Goal: Task Accomplishment & Management: Use online tool/utility

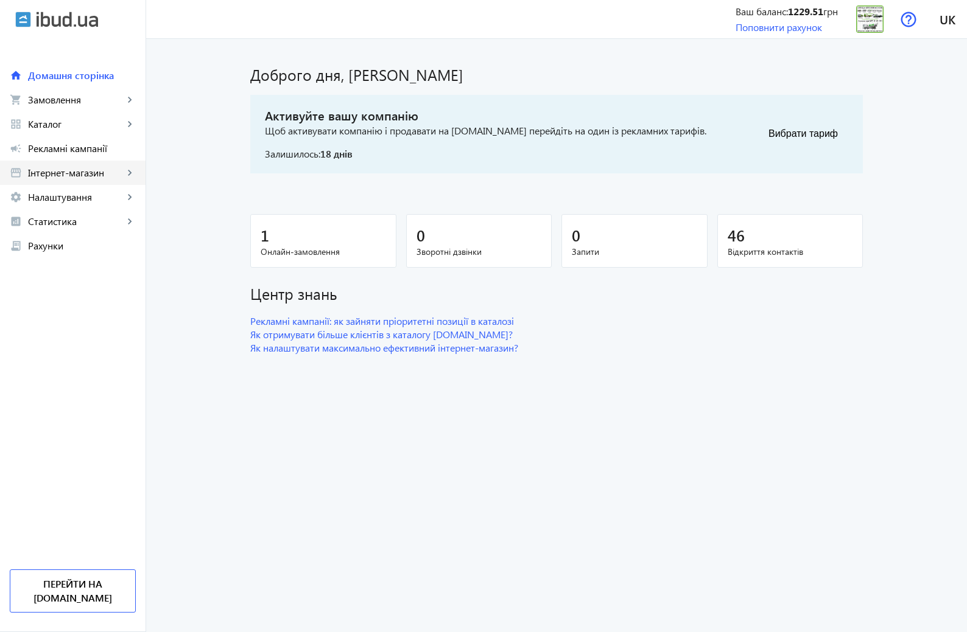
click at [77, 173] on span "Інтернет-магазин" at bounding box center [76, 173] width 96 height 12
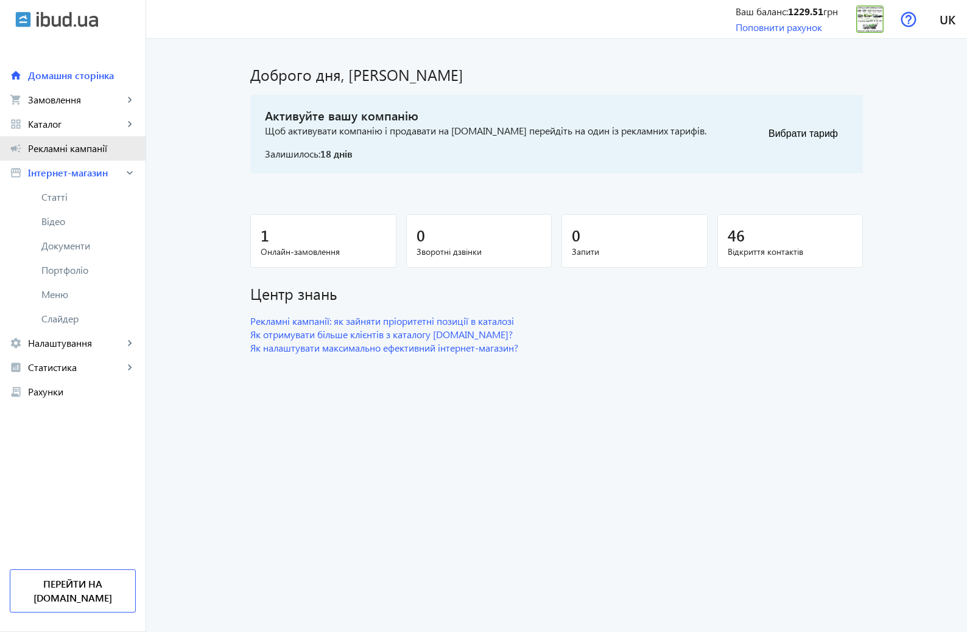
click at [83, 150] on span "Рекламні кампанії" at bounding box center [82, 148] width 108 height 12
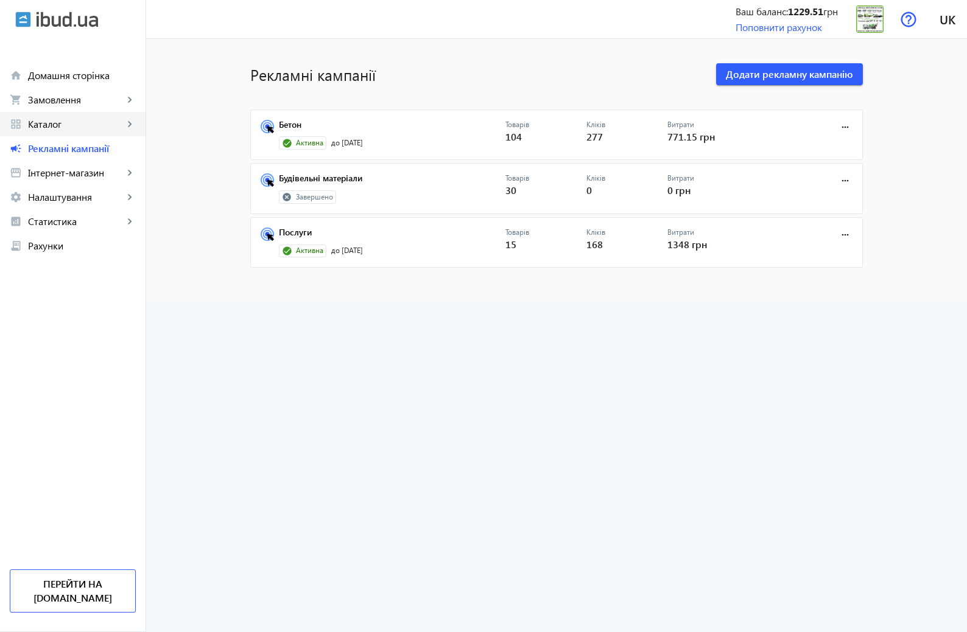
click at [54, 125] on span "Каталог" at bounding box center [76, 124] width 96 height 12
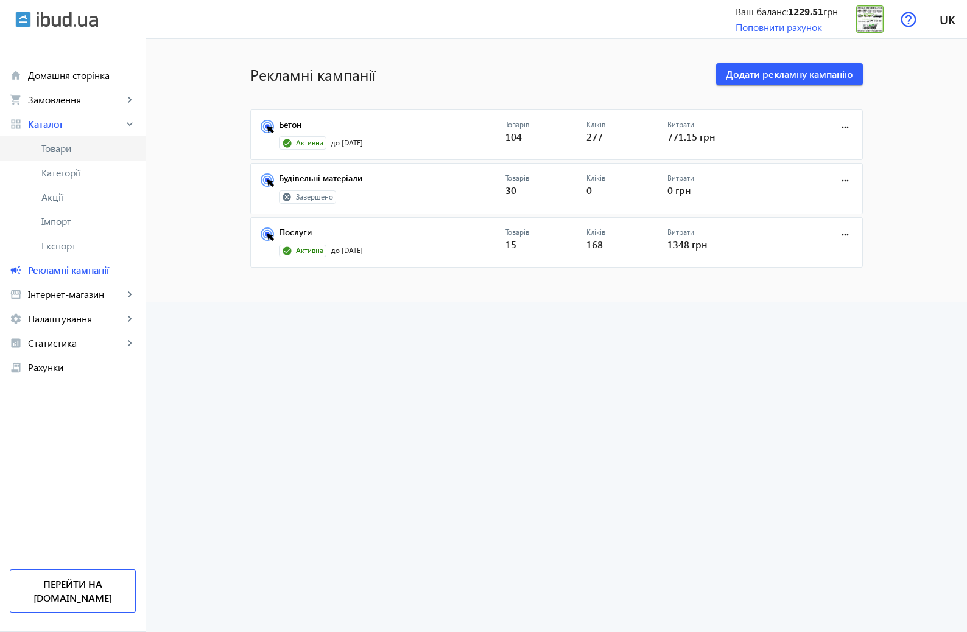
click at [60, 150] on span "Товари" at bounding box center [88, 148] width 94 height 12
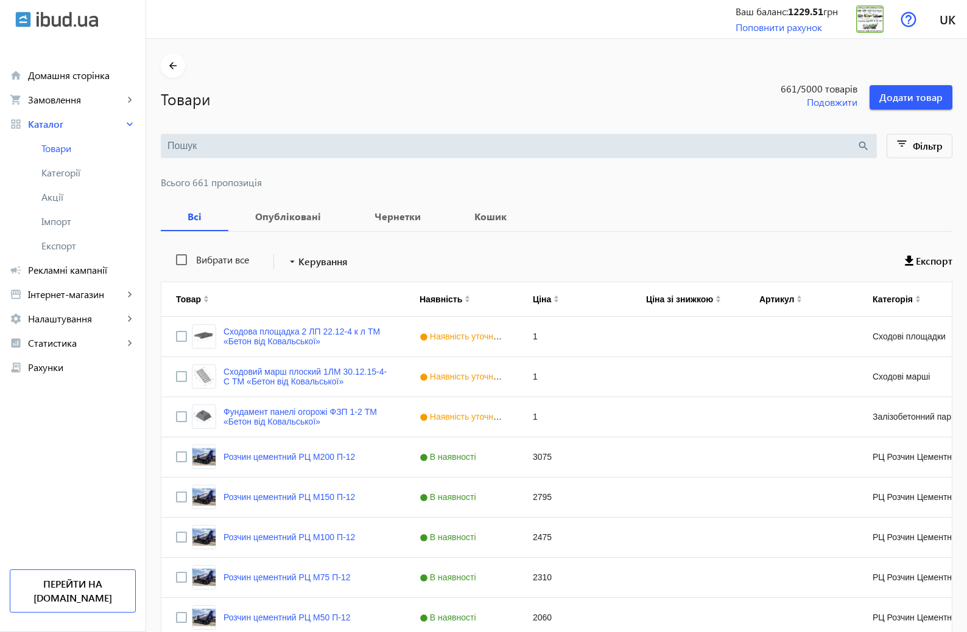
scroll to position [61, 0]
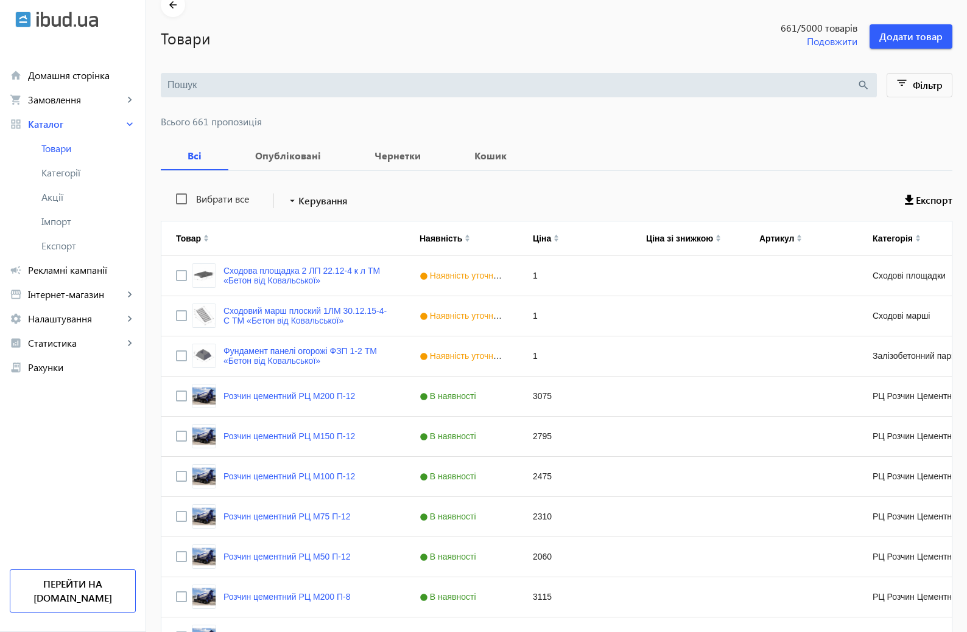
click at [216, 91] on input "search" at bounding box center [511, 85] width 689 height 13
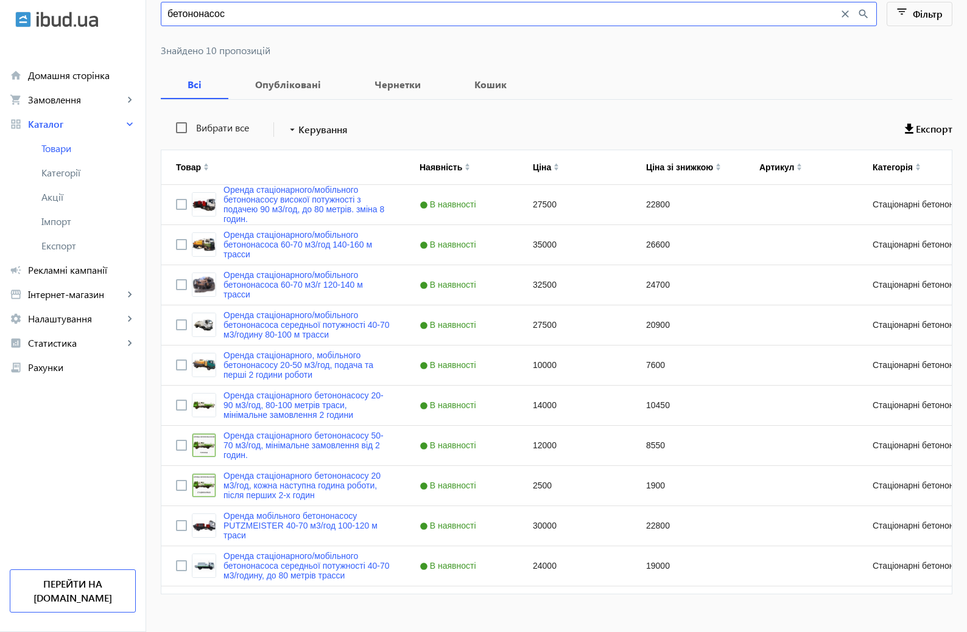
scroll to position [150, 0]
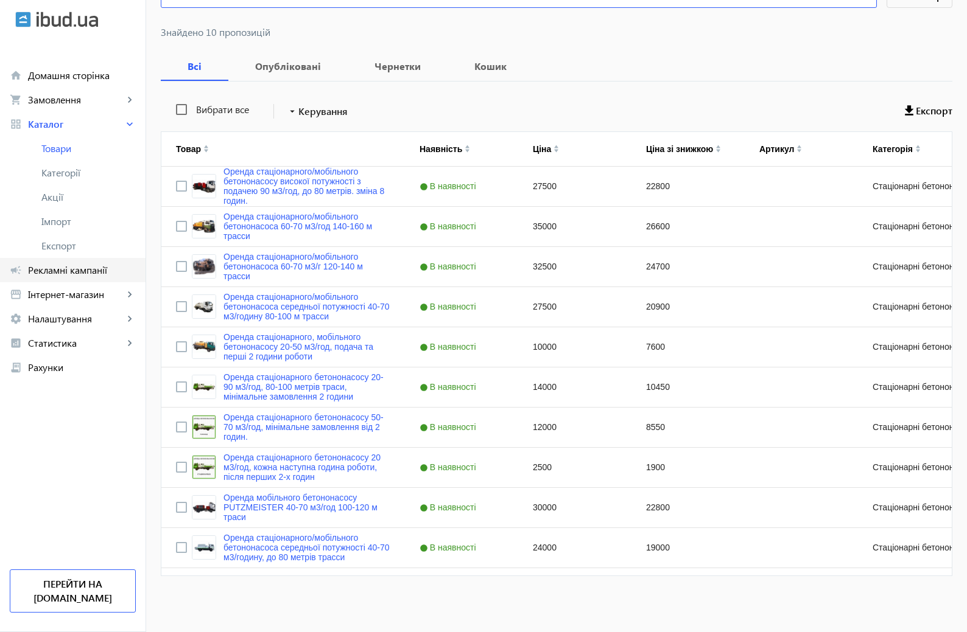
type input "бетононасос"
click at [90, 267] on span "Рекламні кампанії" at bounding box center [82, 270] width 108 height 12
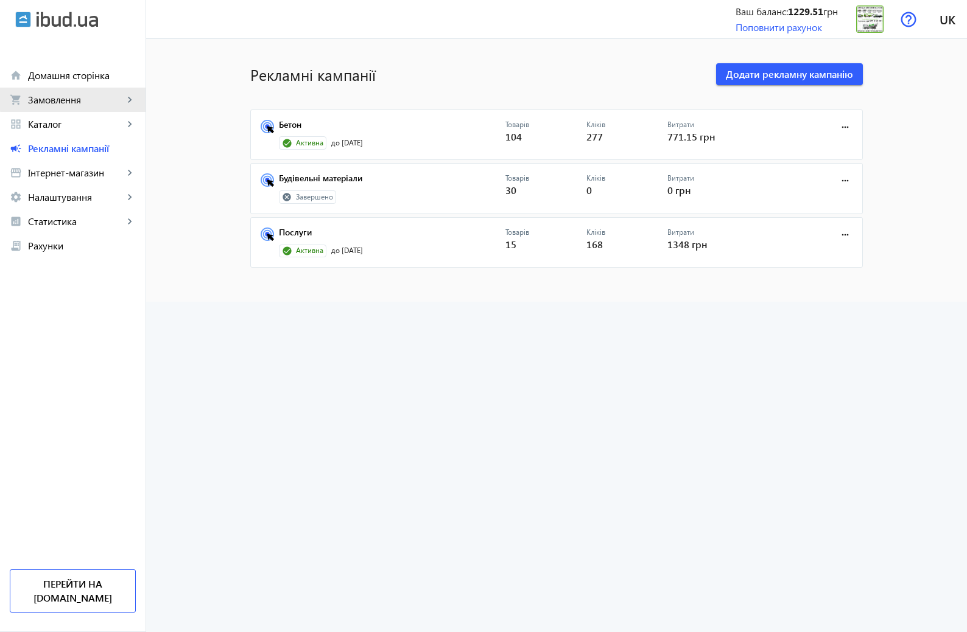
click at [79, 97] on span "Замовлення" at bounding box center [76, 100] width 96 height 12
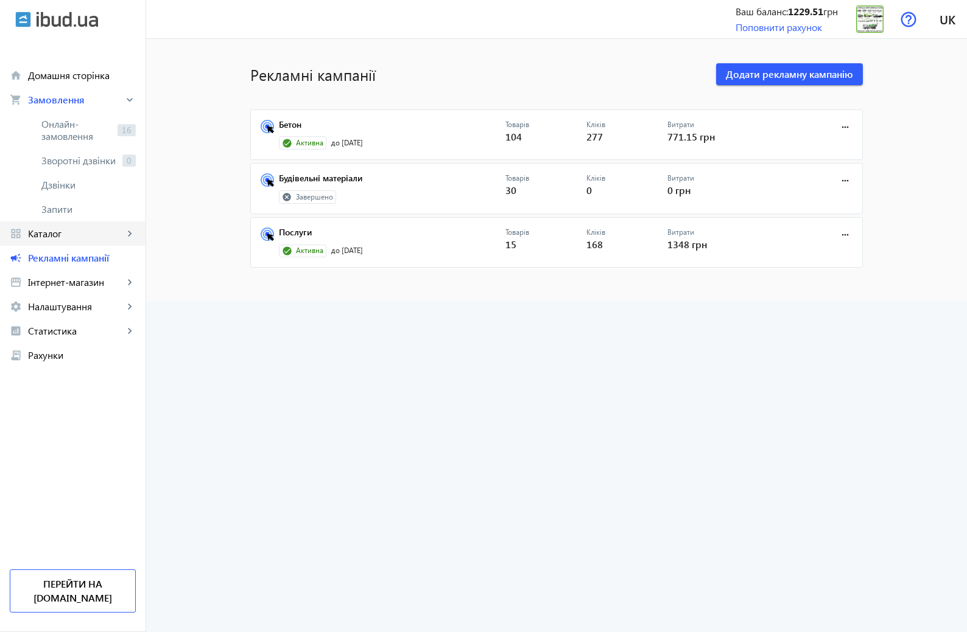
click at [76, 236] on span "Каталог" at bounding box center [76, 234] width 96 height 12
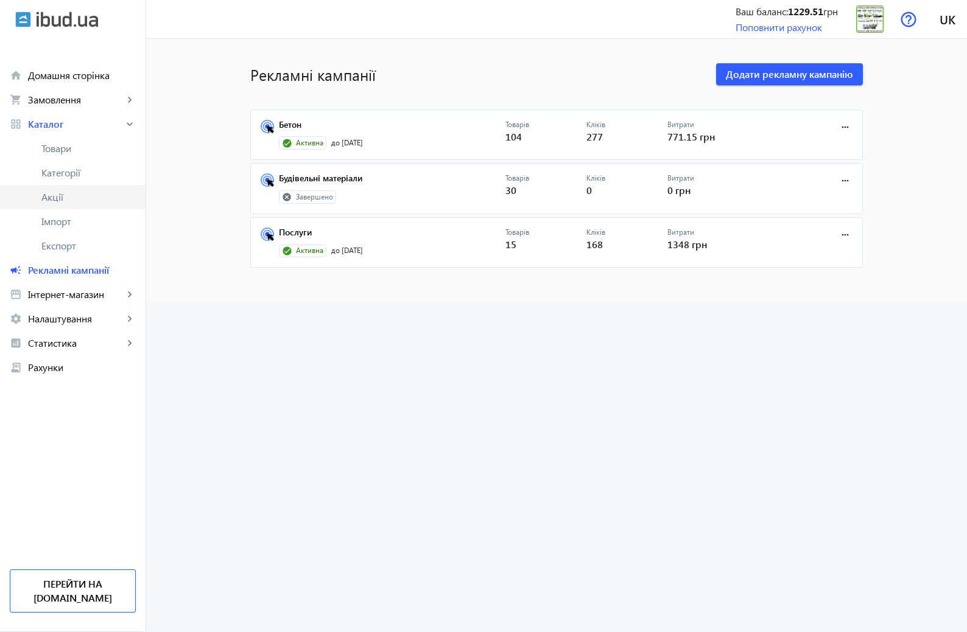
click at [52, 203] on span "Акції" at bounding box center [88, 197] width 94 height 12
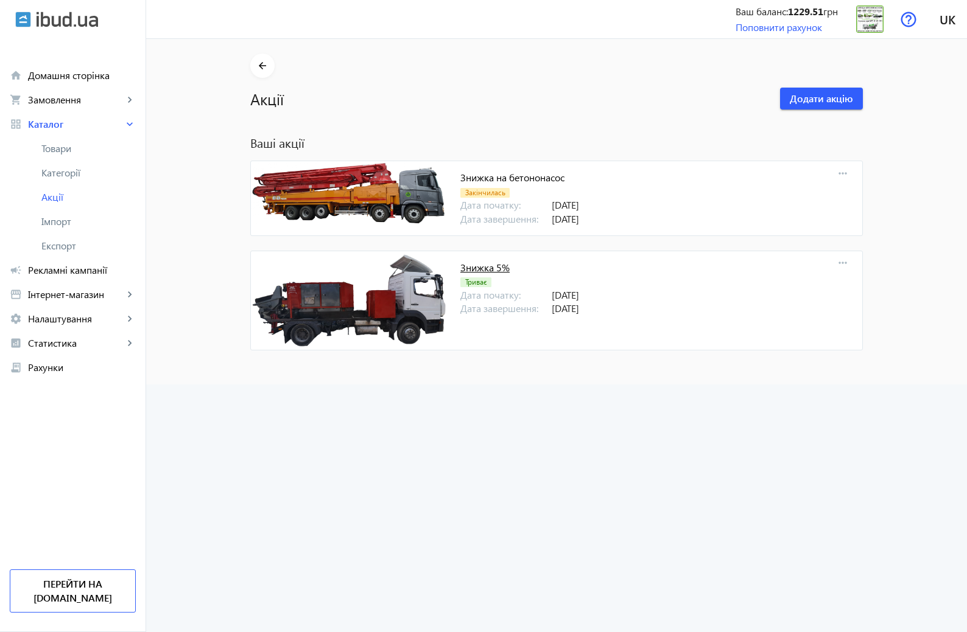
click at [497, 271] on link "Знижка 5%" at bounding box center [484, 267] width 49 height 13
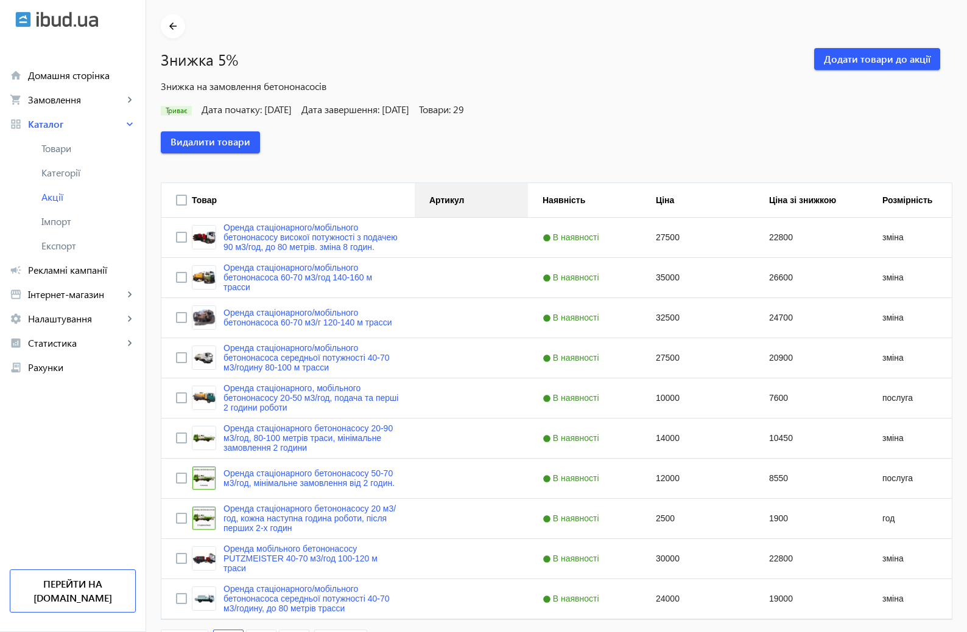
scroll to position [61, 0]
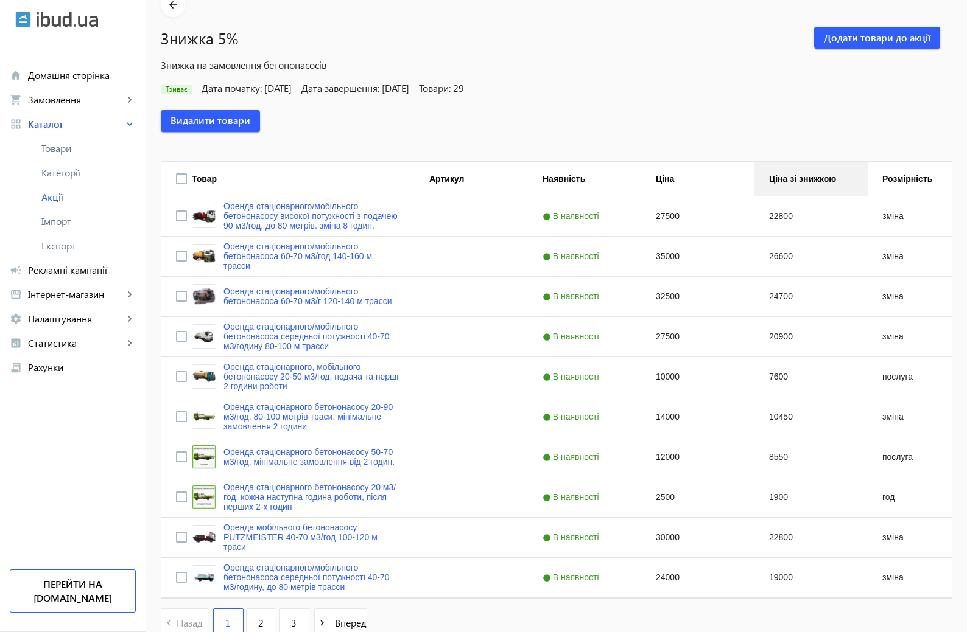
click at [814, 177] on div "Ціна зі знижкою" at bounding box center [802, 179] width 67 height 10
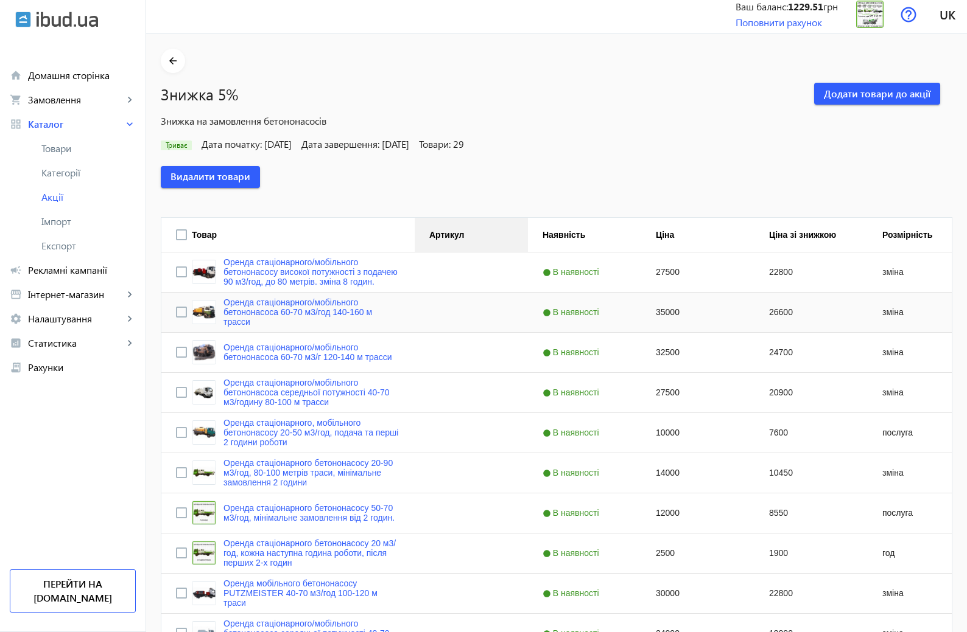
scroll to position [0, 0]
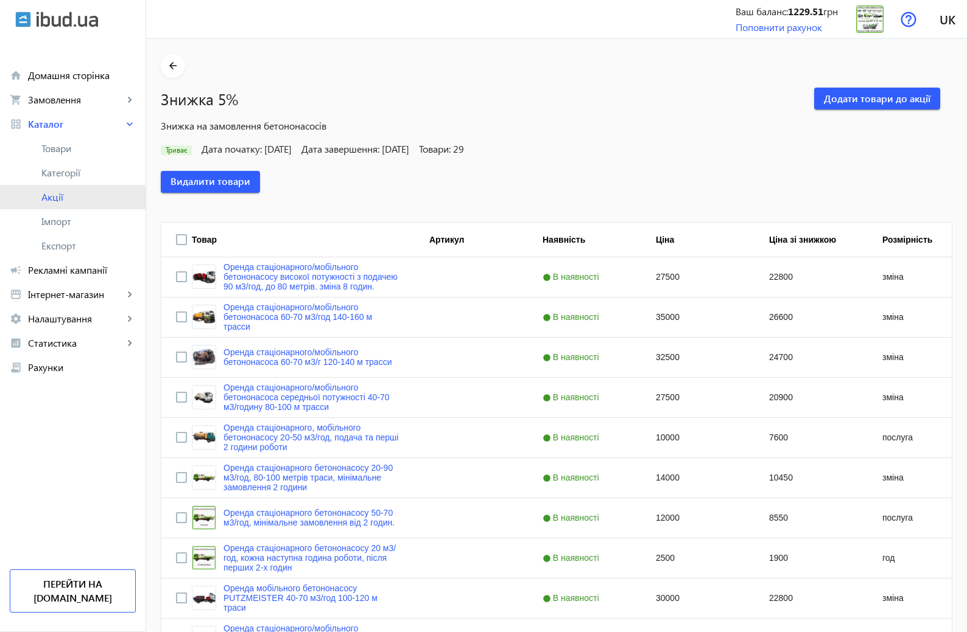
click at [60, 197] on span "Акції" at bounding box center [88, 197] width 94 height 12
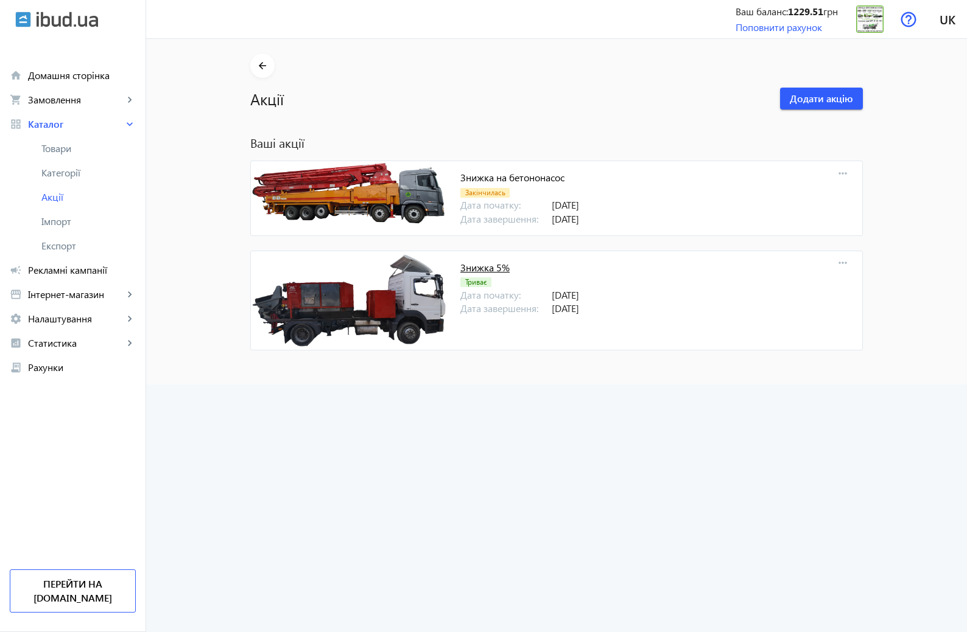
click at [478, 268] on link "Знижка 5%" at bounding box center [484, 267] width 49 height 13
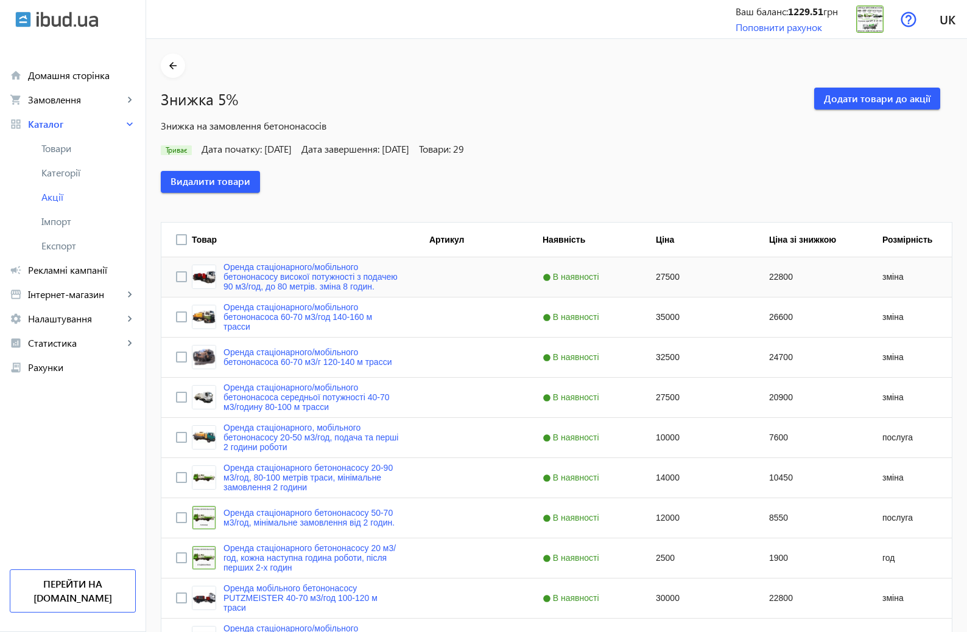
click at [444, 279] on div "Press SPACE to select this row." at bounding box center [470, 277] width 113 height 40
click at [339, 277] on link "Оренда стаціонарного/мобільного бетононасосу високої потужності з подачею 90 м3…" at bounding box center [311, 276] width 177 height 29
click at [176, 243] on input "Press Space to toggle all rows selection (unchecked)" at bounding box center [181, 239] width 11 height 11
checkbox input "true"
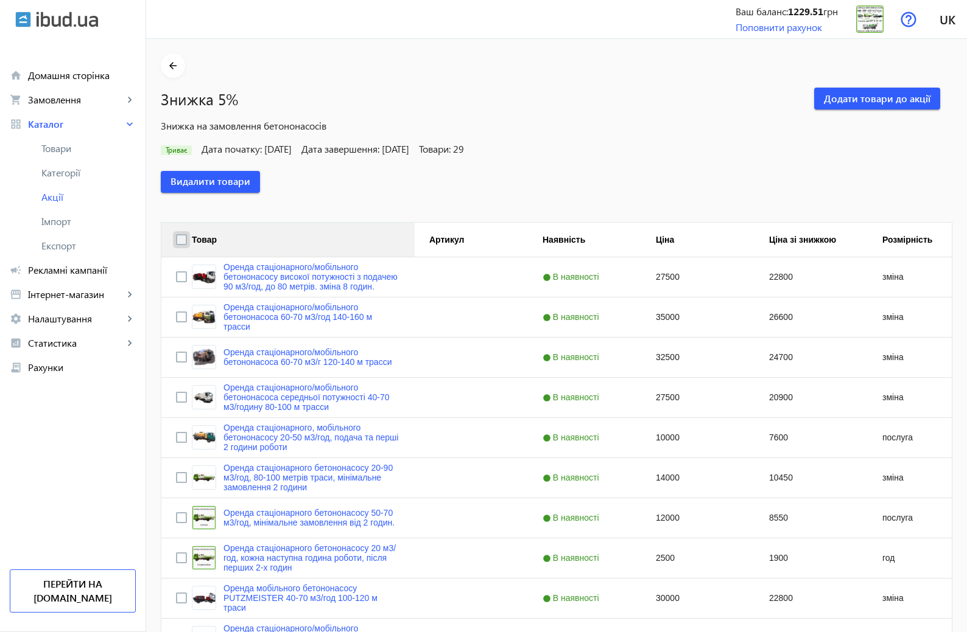
checkbox input "true"
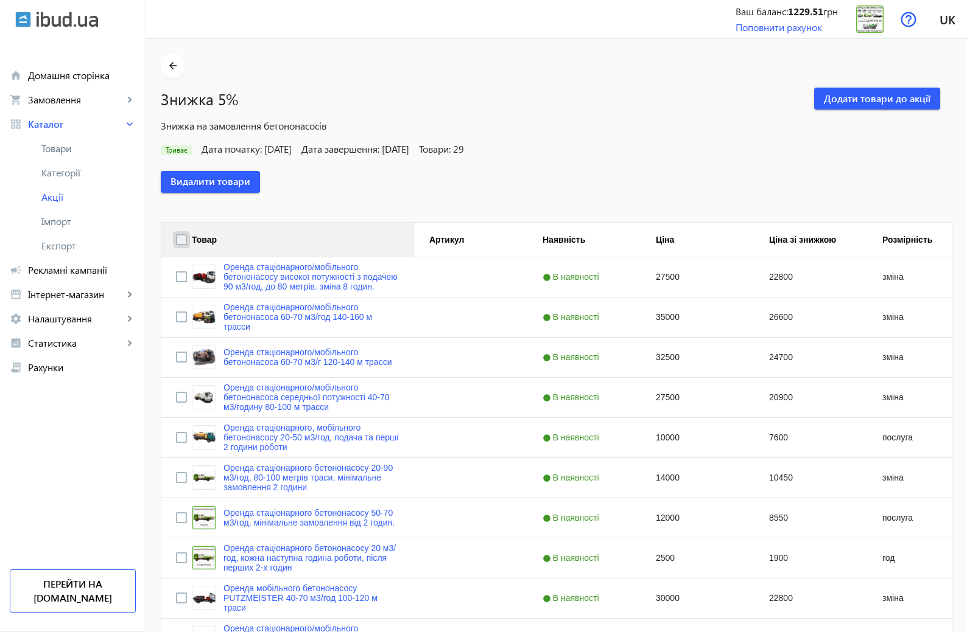
checkbox input "true"
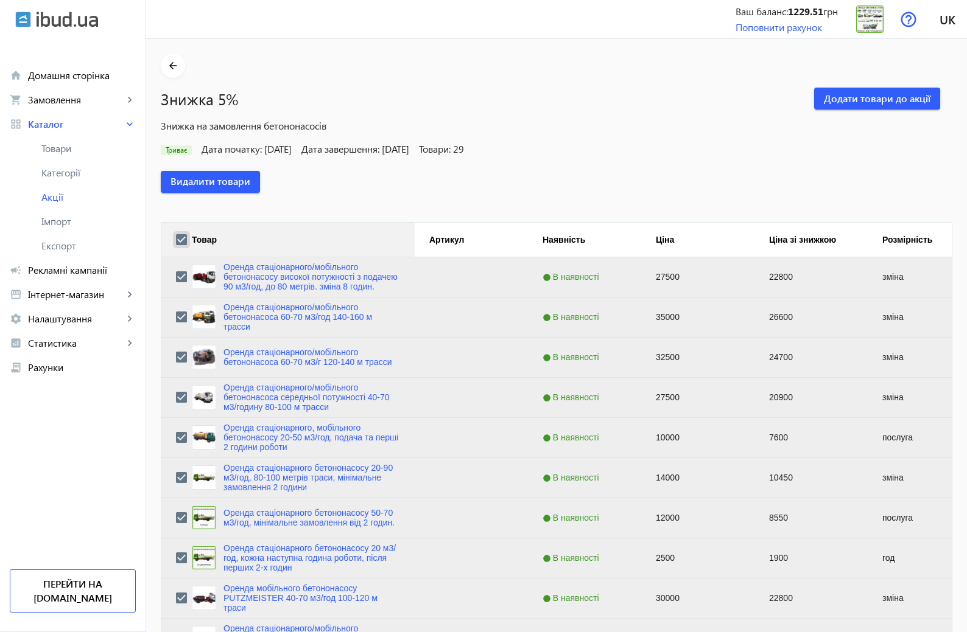
click at [176, 243] on input "Press Space to toggle all rows selection (checked)" at bounding box center [181, 239] width 11 height 11
checkbox input "false"
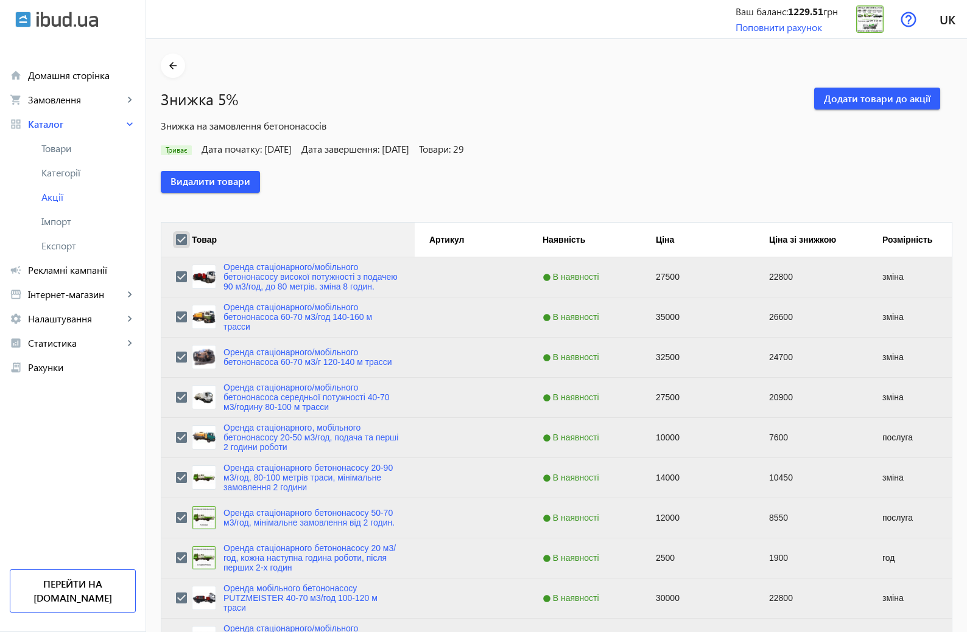
checkbox input "false"
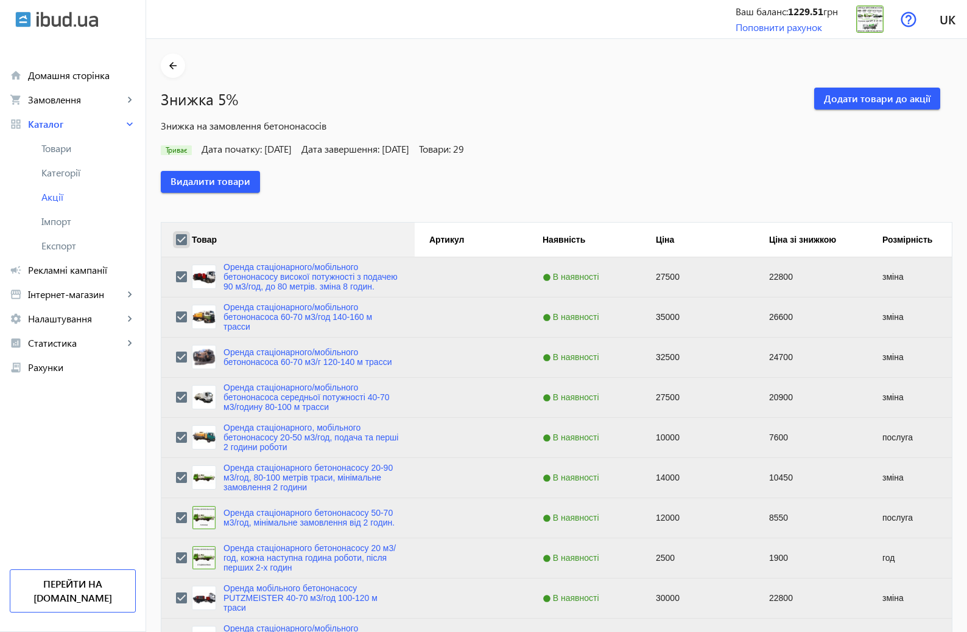
checkbox input "false"
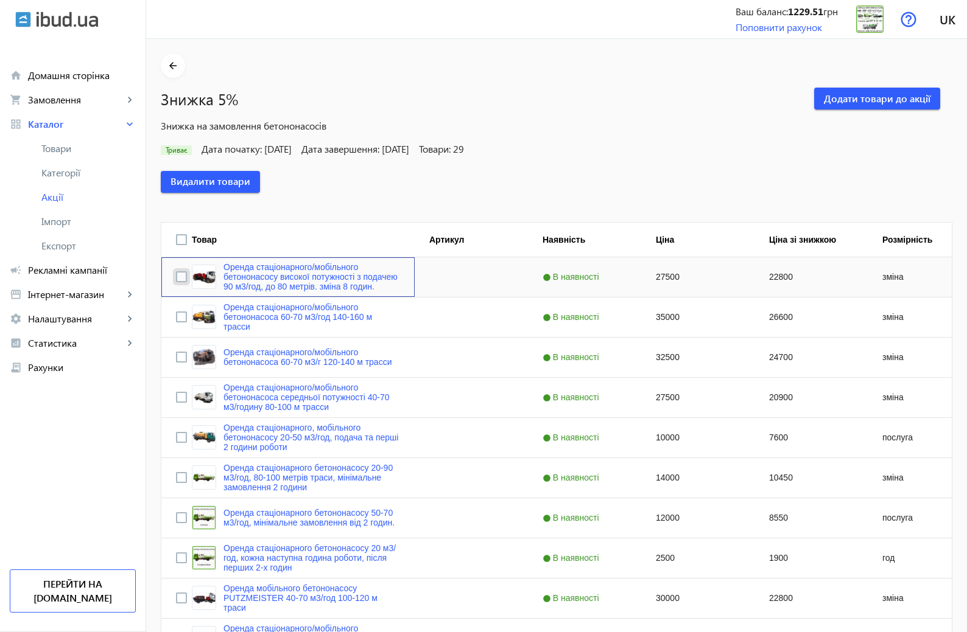
click at [177, 279] on input "Press Space to toggle row selection (unchecked)" at bounding box center [181, 276] width 11 height 11
checkbox input "true"
checkbox input "false"
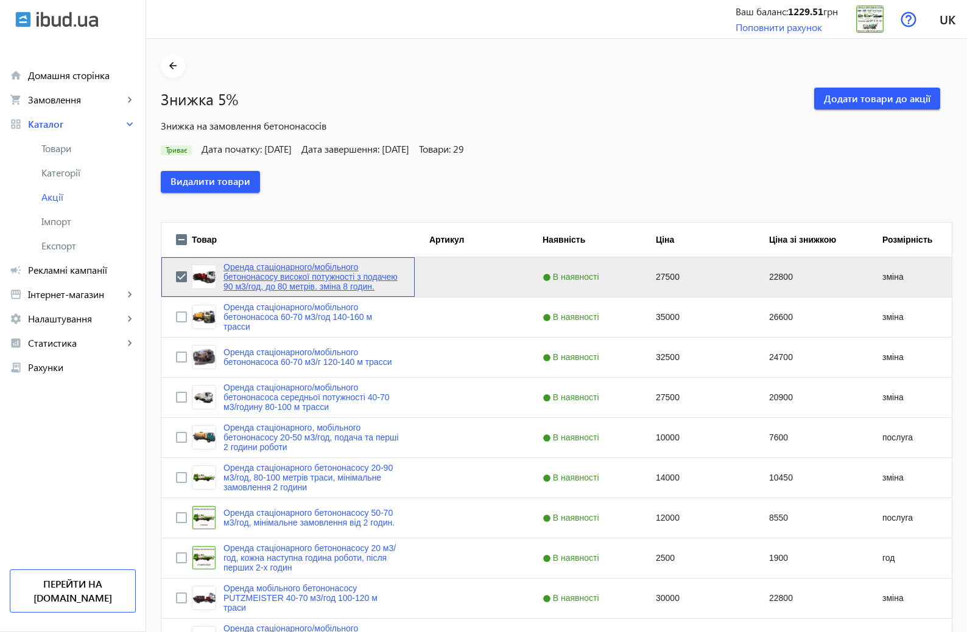
click at [331, 289] on link "Оренда стаціонарного/мобільного бетононасосу високої потужності з подачею 90 м3…" at bounding box center [311, 276] width 177 height 29
click at [887, 277] on div "зміна" at bounding box center [912, 277] width 91 height 40
click at [654, 279] on div "27500" at bounding box center [697, 277] width 113 height 40
click at [534, 276] on div "В наявності" at bounding box center [584, 277] width 113 height 40
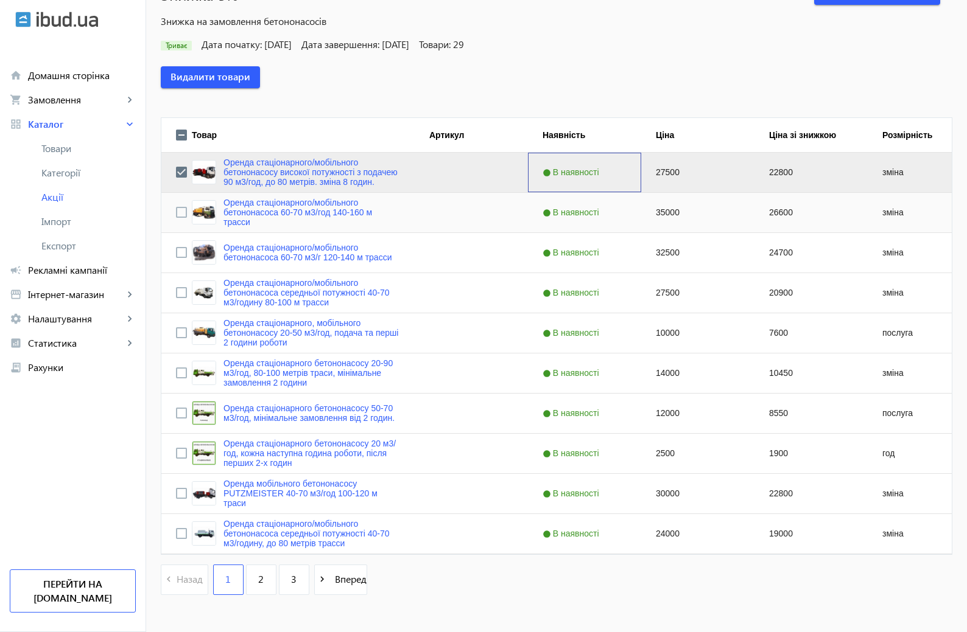
scroll to position [122, 0]
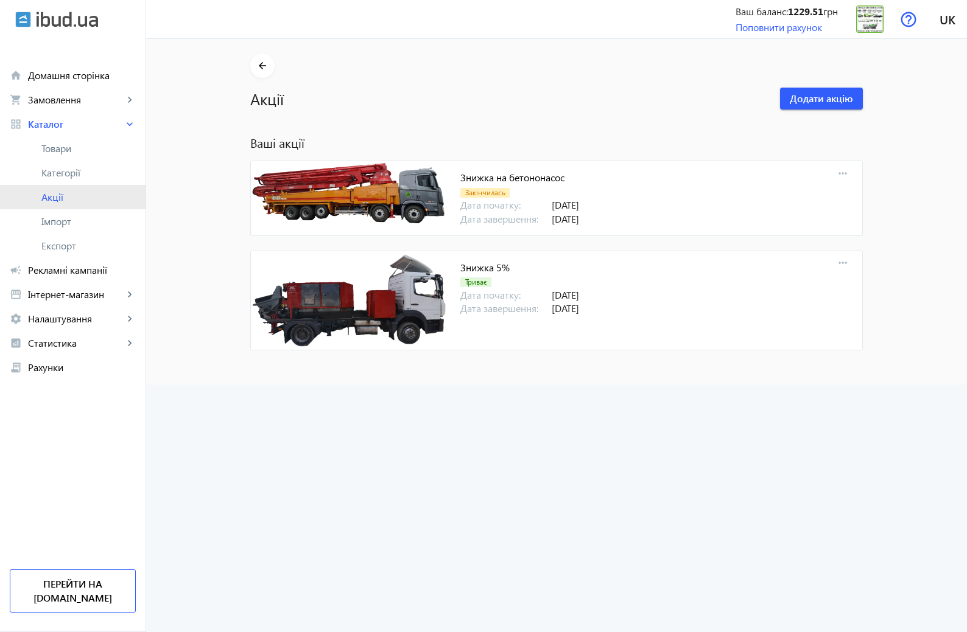
click at [55, 199] on span "Акції" at bounding box center [88, 197] width 94 height 12
click at [494, 269] on link "Знижка 5%" at bounding box center [484, 267] width 49 height 13
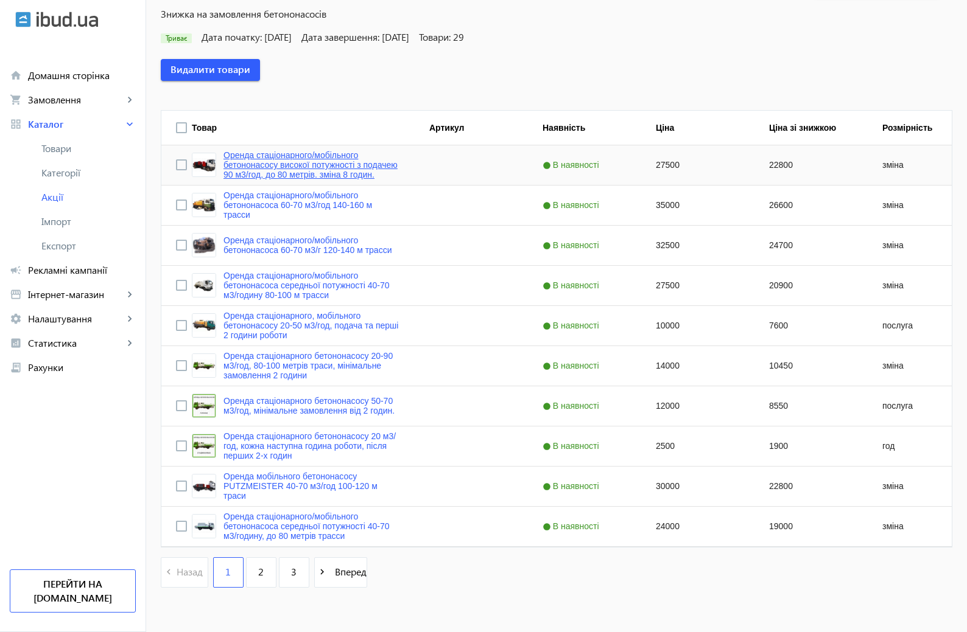
scroll to position [122, 0]
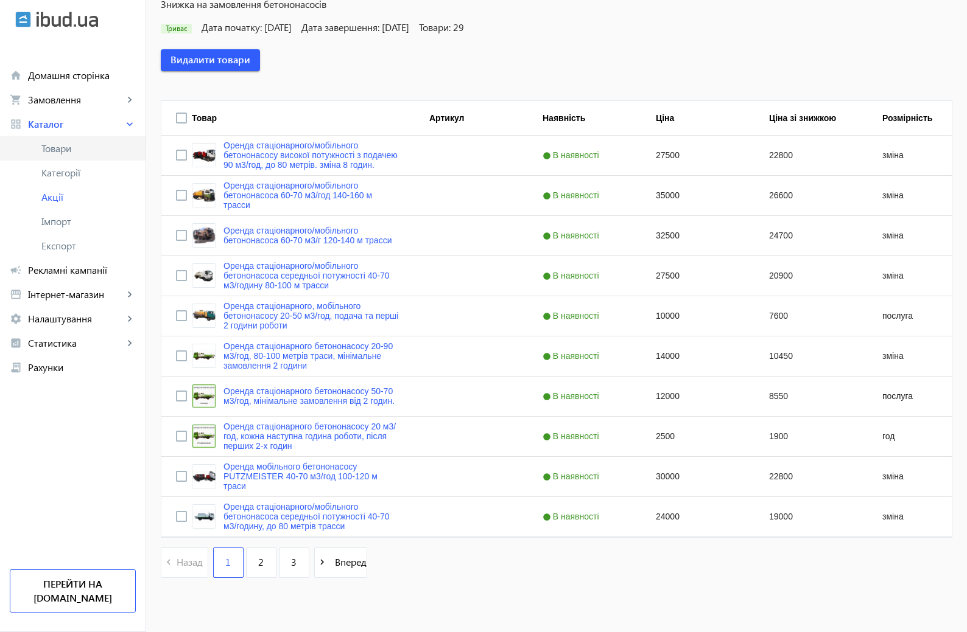
click at [59, 144] on span "Товари" at bounding box center [88, 148] width 94 height 12
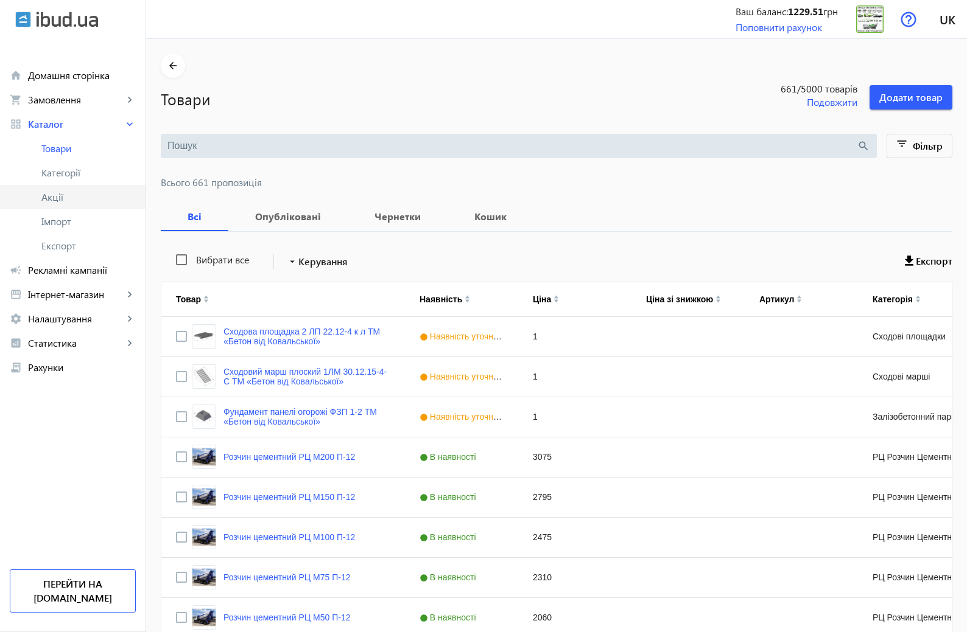
click at [68, 200] on span "Акції" at bounding box center [88, 197] width 94 height 12
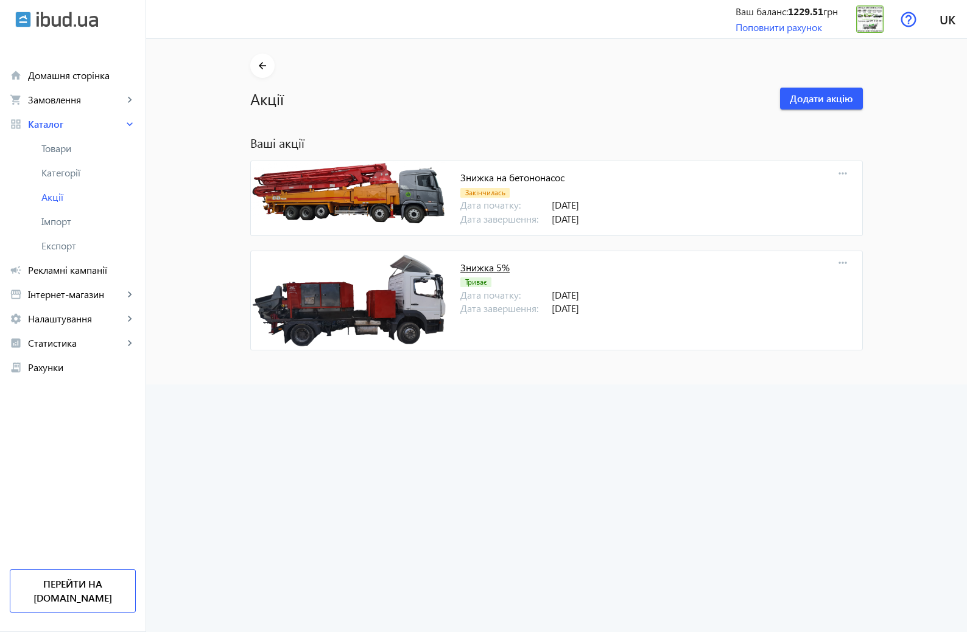
click at [494, 267] on link "Знижка 5%" at bounding box center [484, 267] width 49 height 13
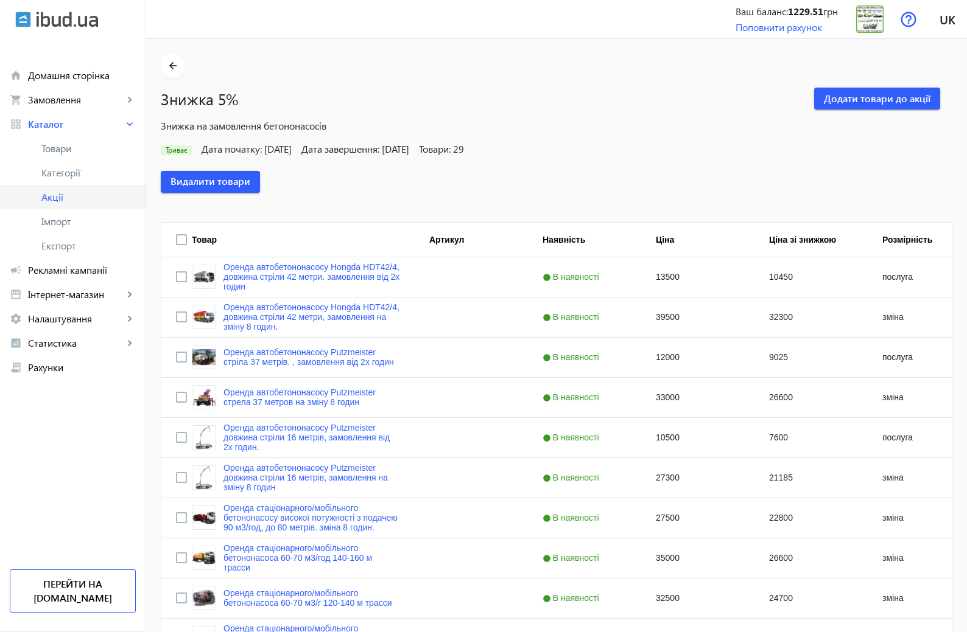
click at [52, 197] on span "Акції" at bounding box center [88, 197] width 94 height 12
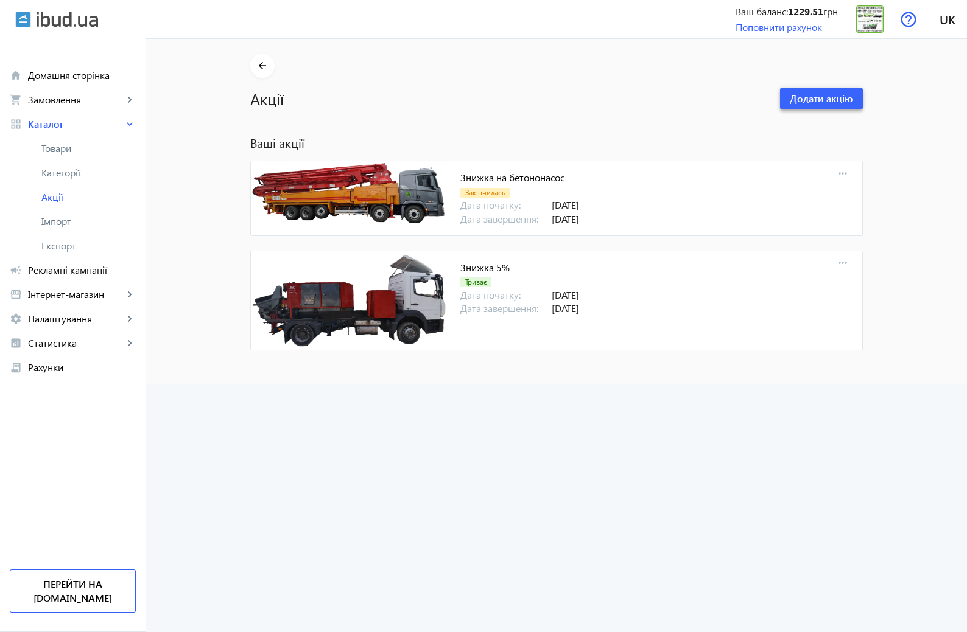
click at [809, 99] on span "Додати акцію" at bounding box center [820, 98] width 63 height 13
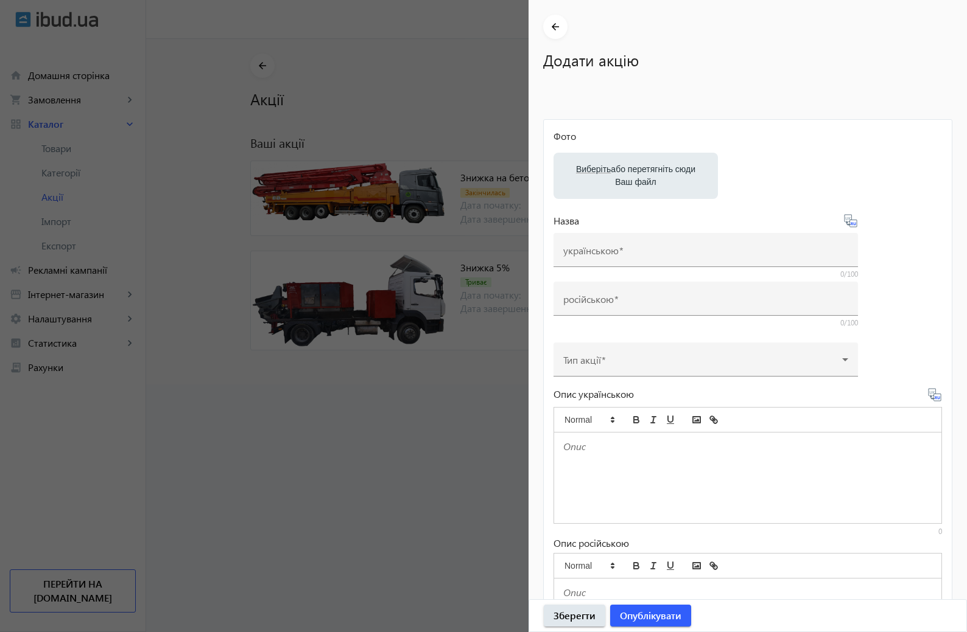
click at [607, 95] on div "arrow_back Додати акцію Фото Виберіть або перетягніть сюди Ваш файл Назва украї…" at bounding box center [747, 388] width 438 height 746
click at [369, 463] on div at bounding box center [483, 316] width 967 height 632
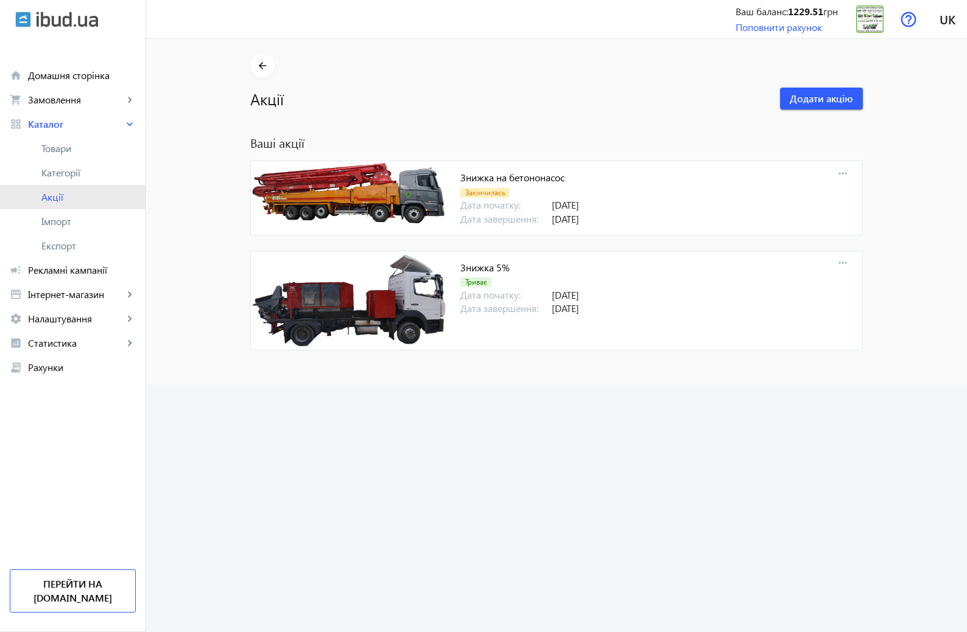
click at [54, 197] on span "Акції" at bounding box center [88, 197] width 94 height 12
click at [68, 172] on span "Категорії" at bounding box center [88, 173] width 94 height 12
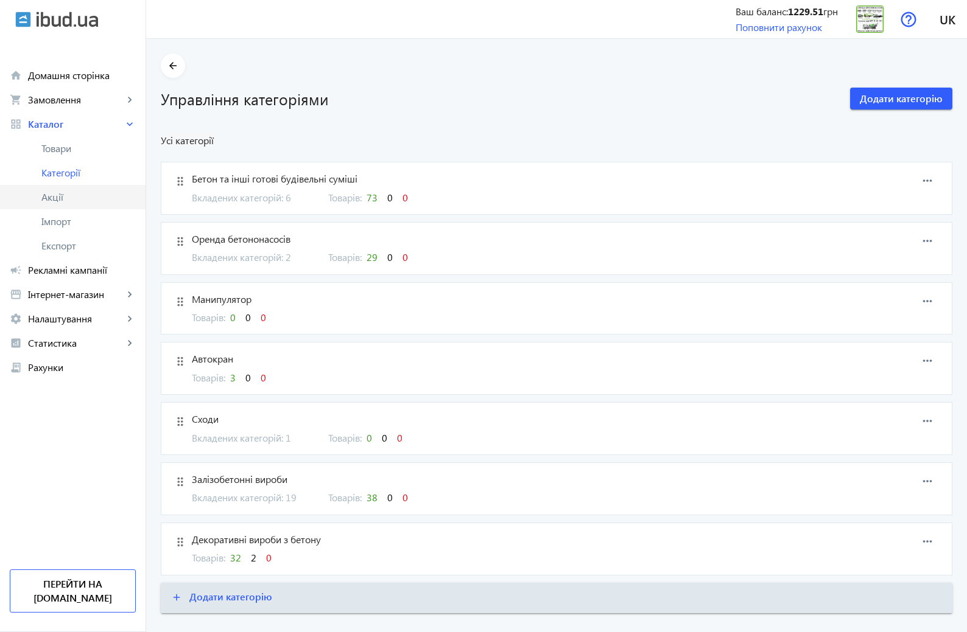
click at [55, 201] on span "Акції" at bounding box center [88, 197] width 94 height 12
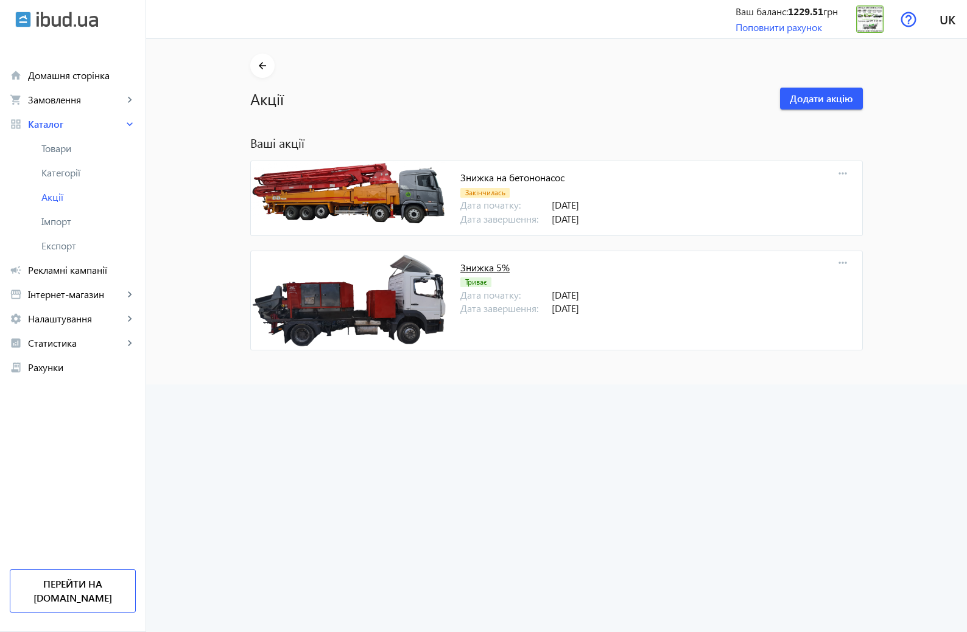
click at [474, 262] on link "Знижка 5%" at bounding box center [484, 267] width 49 height 13
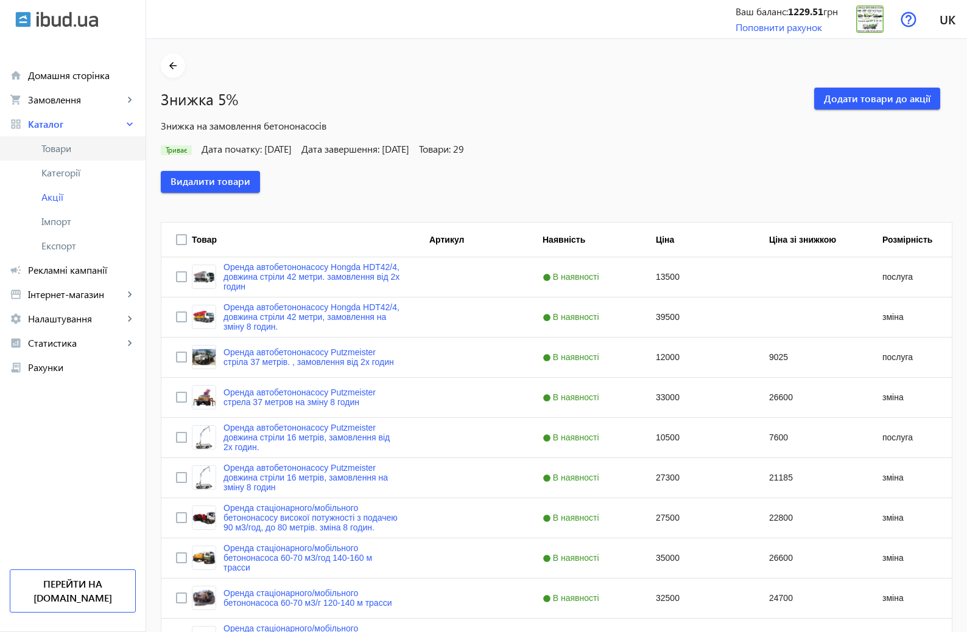
click at [52, 147] on span "Товари" at bounding box center [88, 148] width 94 height 12
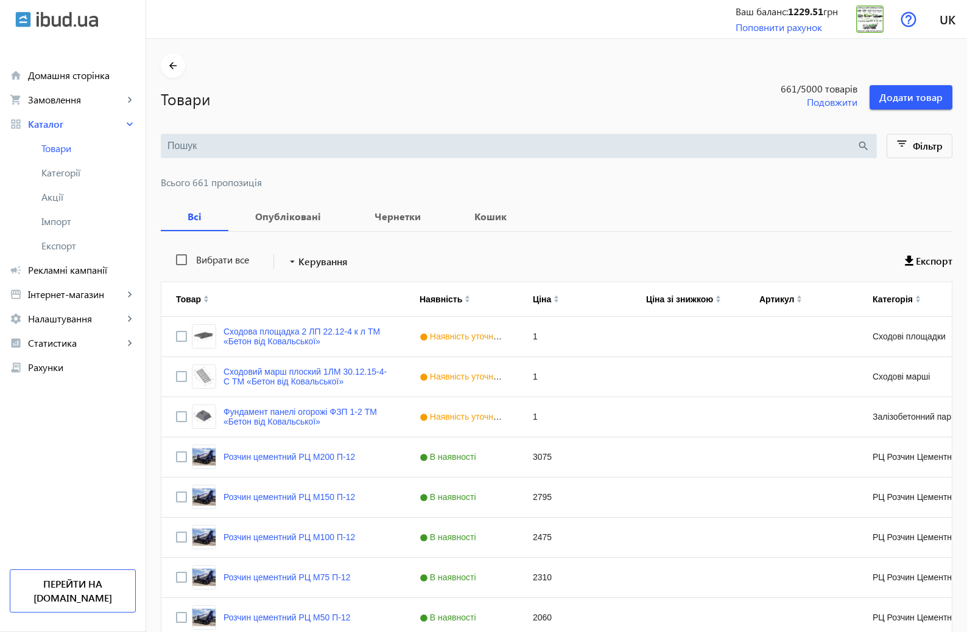
click at [254, 153] on div "search" at bounding box center [519, 146] width 716 height 24
click at [261, 145] on input "search" at bounding box center [511, 145] width 689 height 13
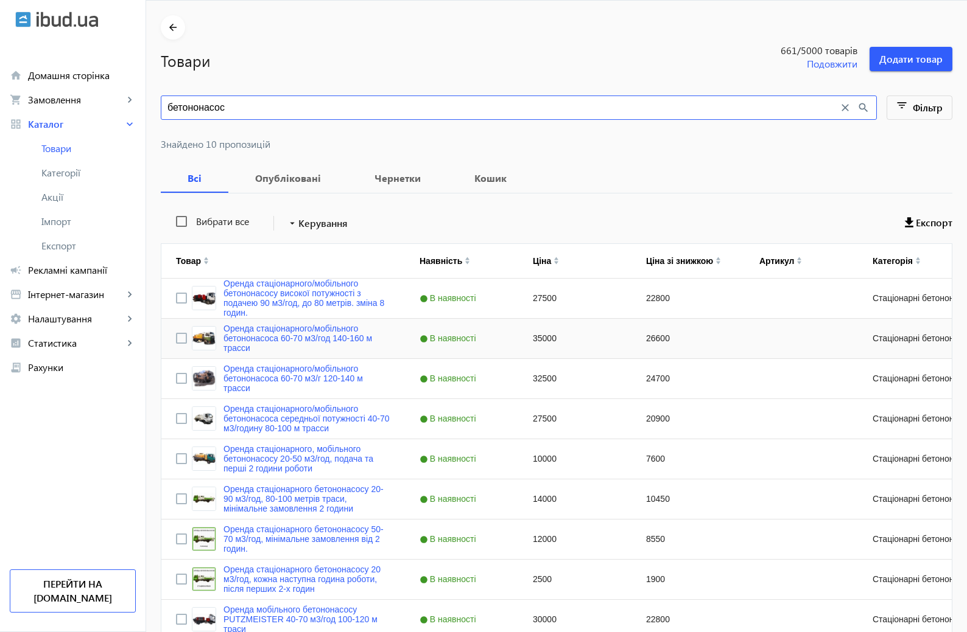
scroll to position [61, 0]
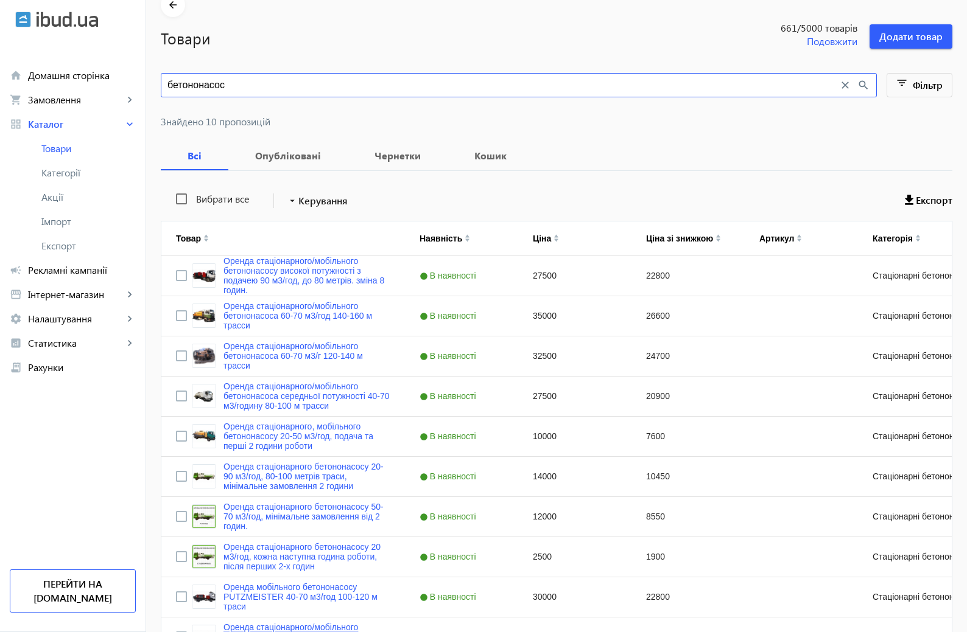
type input "бетононасос"
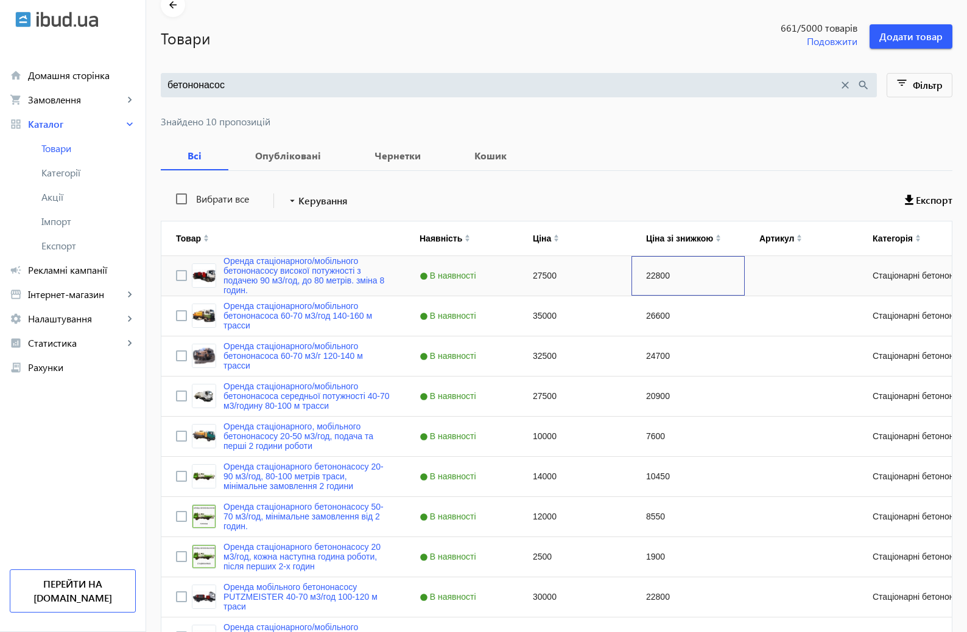
click at [651, 275] on div "22800" at bounding box center [687, 276] width 113 height 40
click at [659, 271] on div "22800" at bounding box center [687, 276] width 113 height 40
click at [658, 277] on div "22800" at bounding box center [687, 276] width 113 height 40
click at [660, 279] on div "22800" at bounding box center [687, 276] width 113 height 40
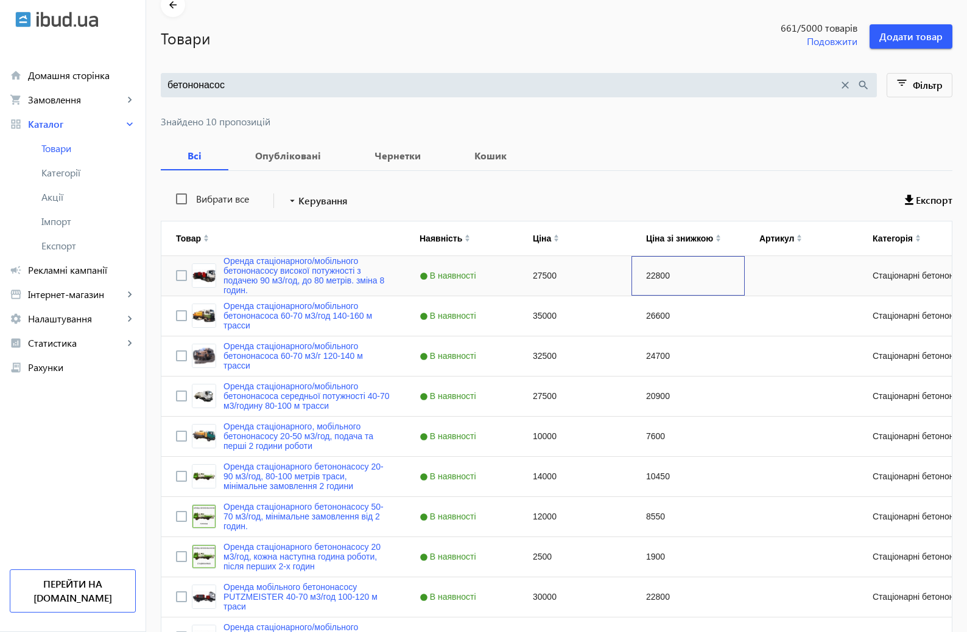
click at [660, 279] on div "22800" at bounding box center [687, 276] width 113 height 40
click at [660, 279] on input "22800" at bounding box center [687, 276] width 103 height 24
type input "27000"
click at [713, 311] on div "26600" at bounding box center [687, 316] width 113 height 40
click at [698, 268] on div "27000" at bounding box center [687, 276] width 113 height 40
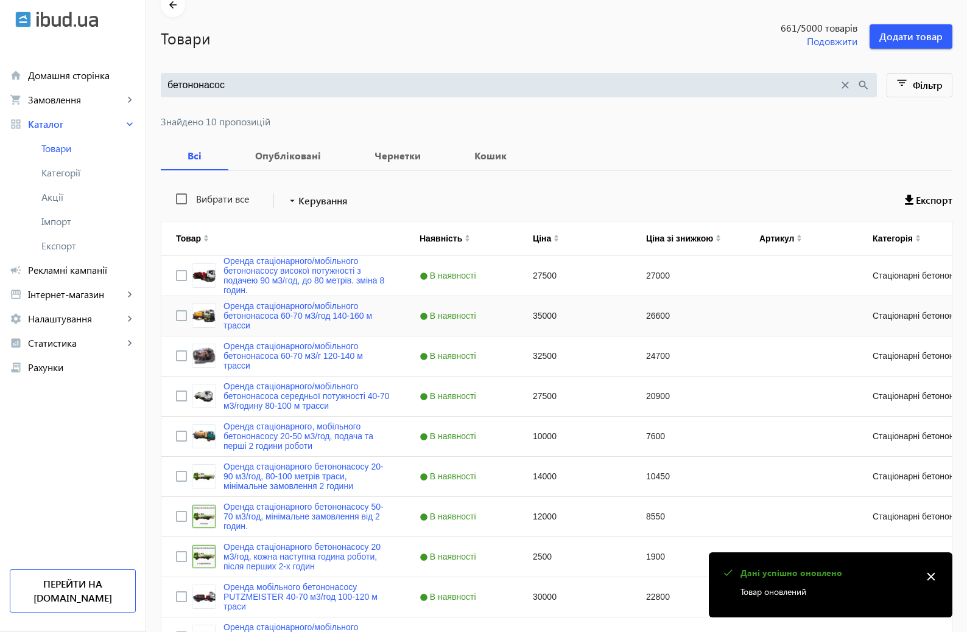
click at [695, 312] on div "26600" at bounding box center [687, 316] width 113 height 40
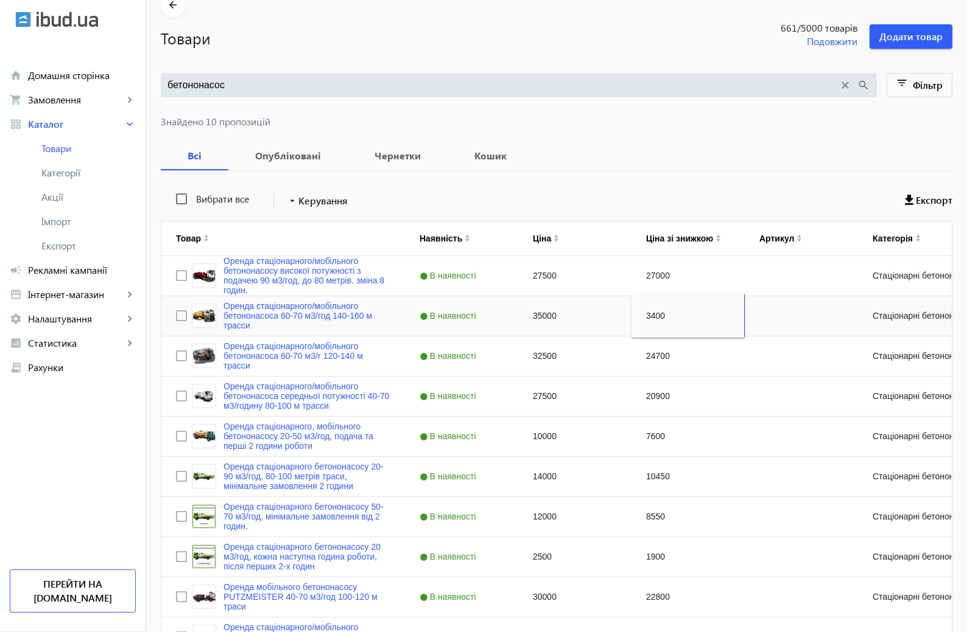
type input "34000"
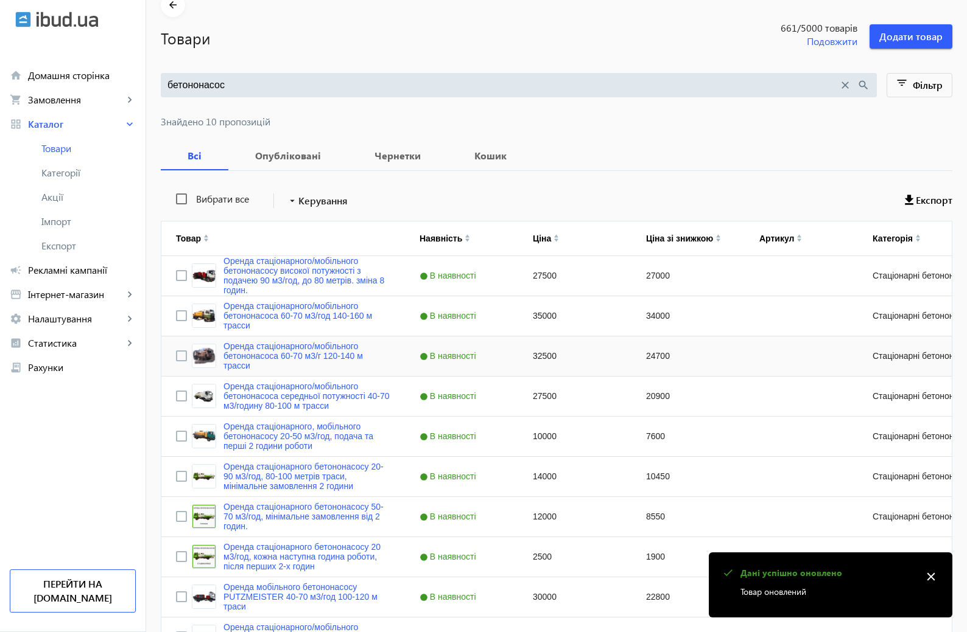
click at [674, 356] on div "24700" at bounding box center [687, 357] width 113 height 40
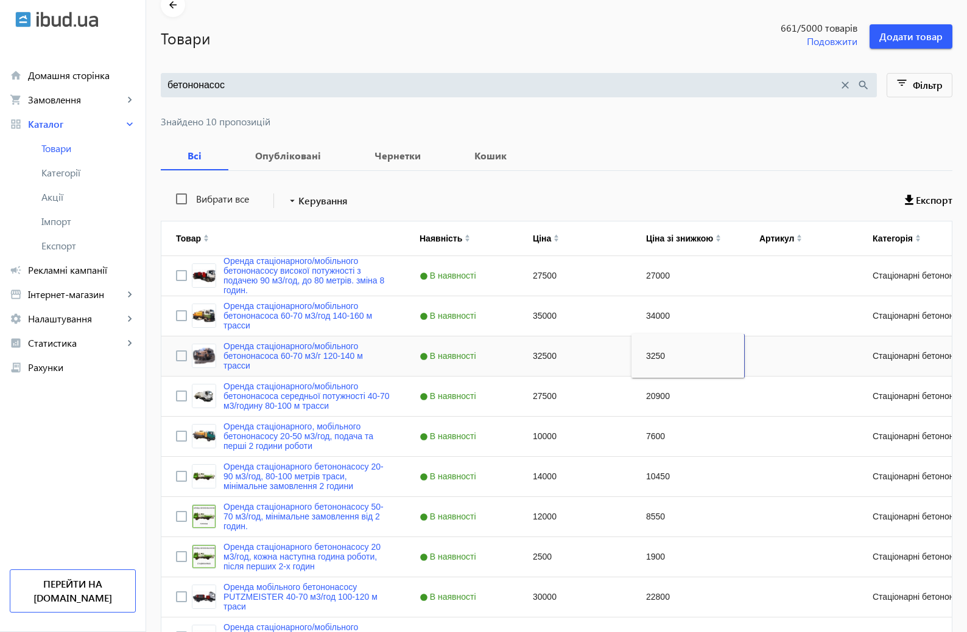
type input "32500"
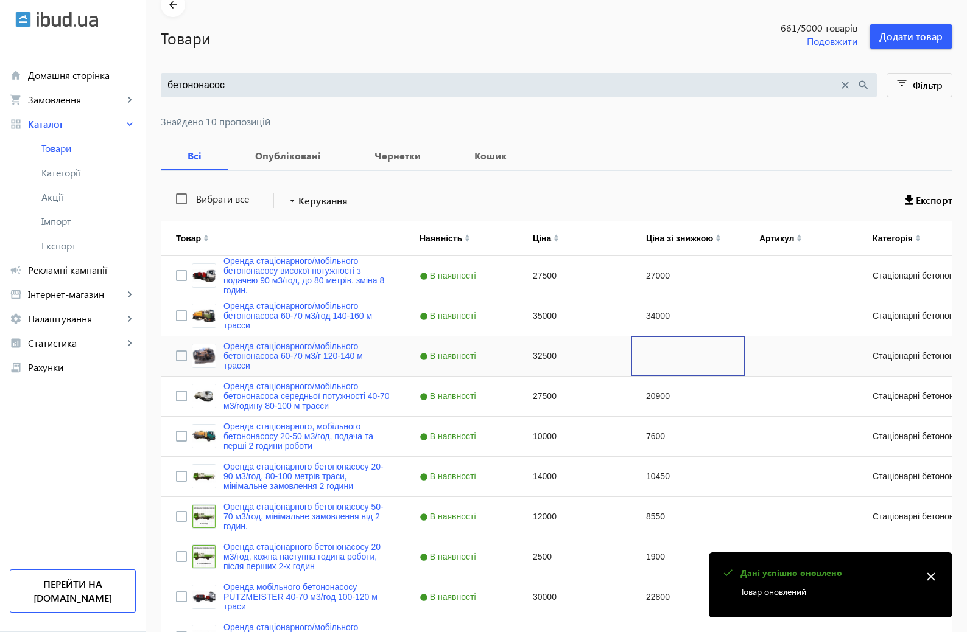
click at [672, 357] on div "Press SPACE to select this row." at bounding box center [687, 357] width 113 height 40
type input "32500"
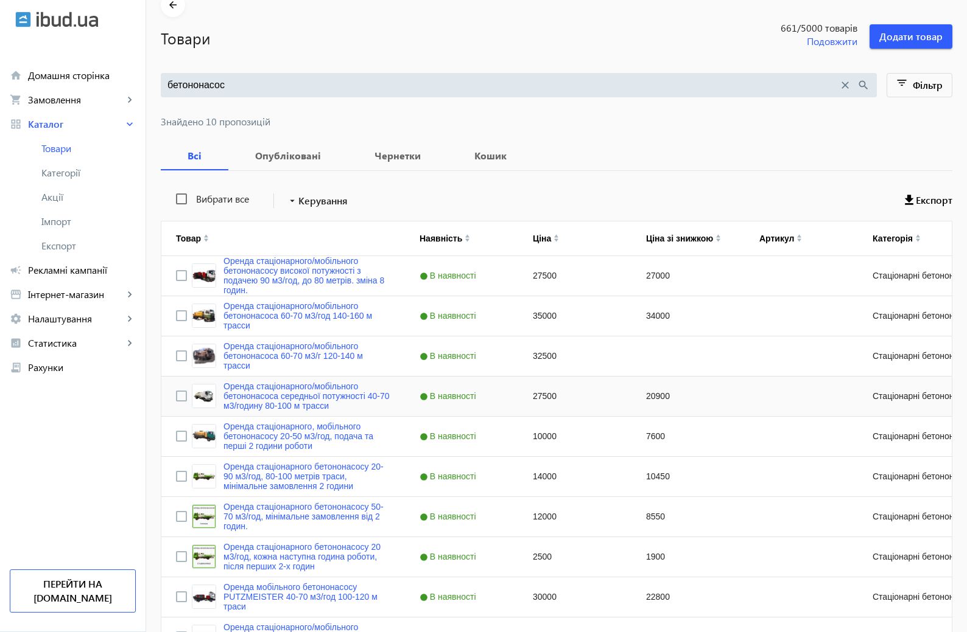
click at [712, 410] on div "20900" at bounding box center [687, 397] width 113 height 40
click at [685, 350] on div "Press SPACE to select this row." at bounding box center [687, 357] width 113 height 40
type input "32500"
click at [654, 393] on div "20900" at bounding box center [687, 397] width 113 height 40
click at [661, 396] on div "20900" at bounding box center [687, 397] width 113 height 40
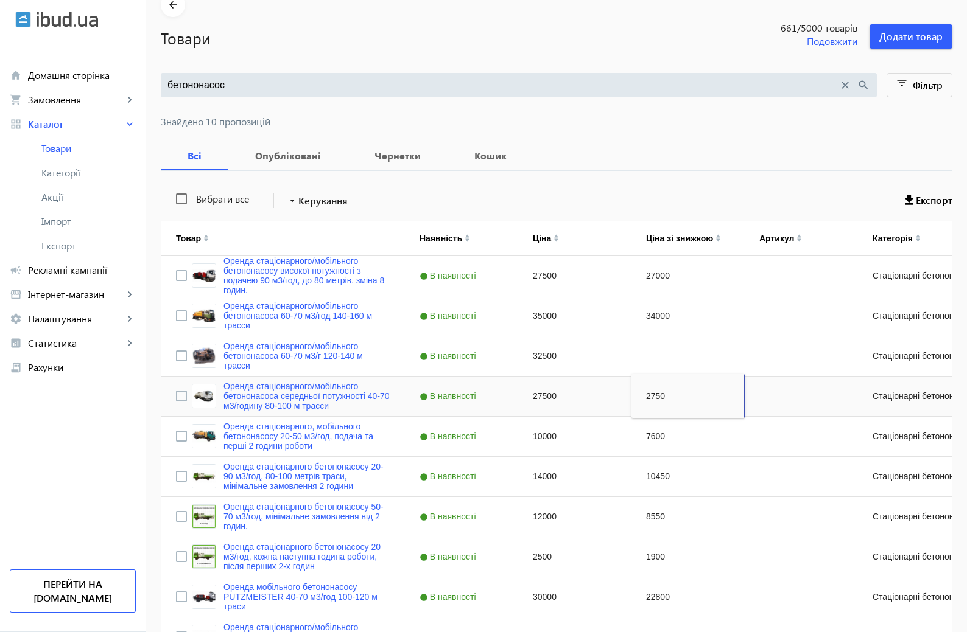
type input "27500"
click at [671, 363] on div "Press SPACE to select this row." at bounding box center [687, 357] width 113 height 40
click at [676, 354] on div "Press SPACE to select this row." at bounding box center [687, 357] width 113 height 40
click at [667, 363] on div "Press SPACE to select this row." at bounding box center [687, 357] width 113 height 40
click at [669, 362] on div "Press SPACE to select this row." at bounding box center [687, 357] width 113 height 40
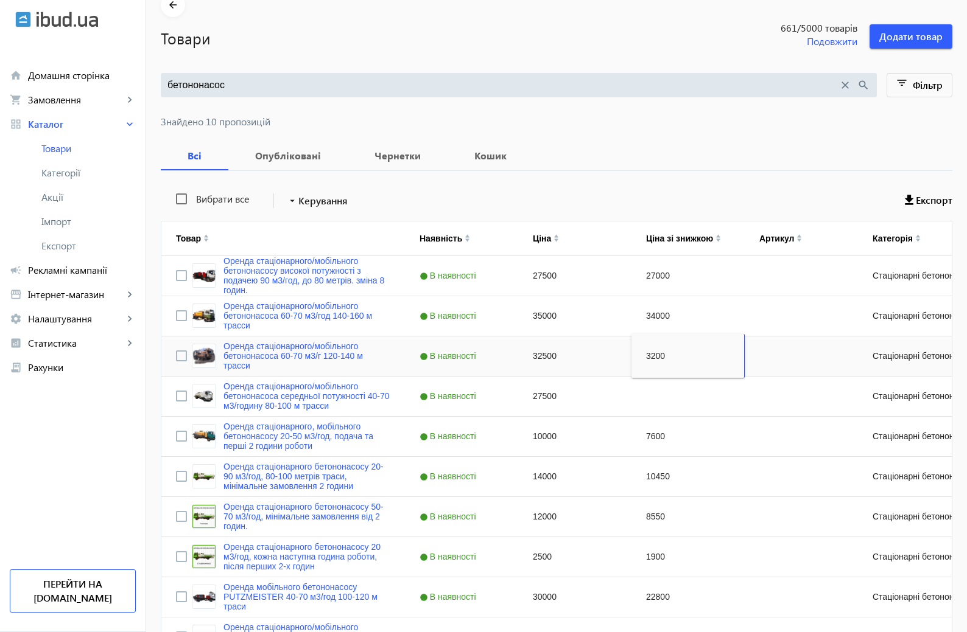
type input "32000"
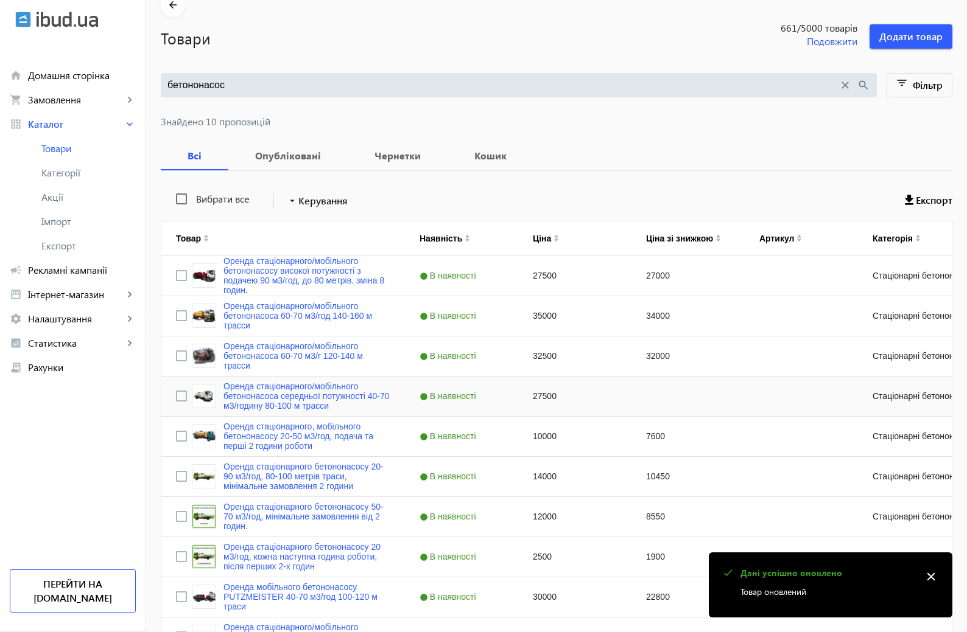
click at [684, 414] on div "Press SPACE to select this row." at bounding box center [687, 397] width 113 height 40
type input "27000"
click at [688, 438] on div "7600" at bounding box center [687, 437] width 113 height 40
type input "10000"
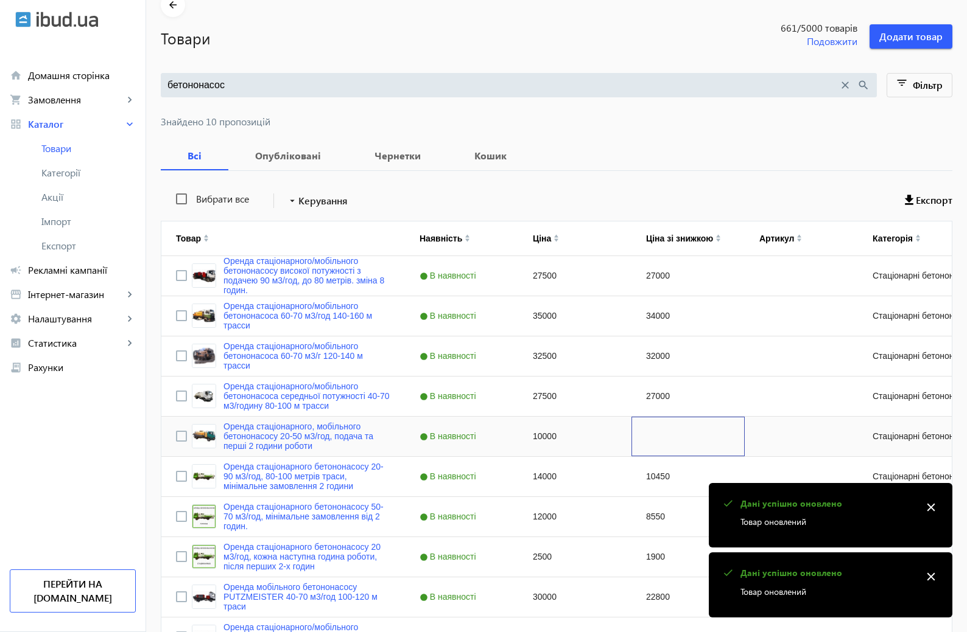
click at [688, 438] on div "Press SPACE to select this row." at bounding box center [687, 437] width 113 height 40
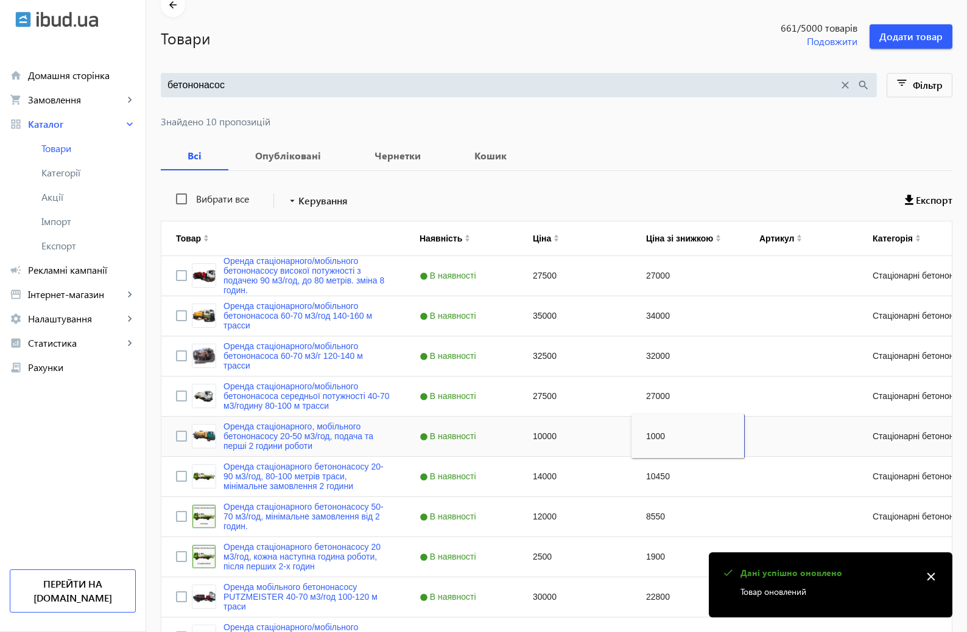
type input "10000"
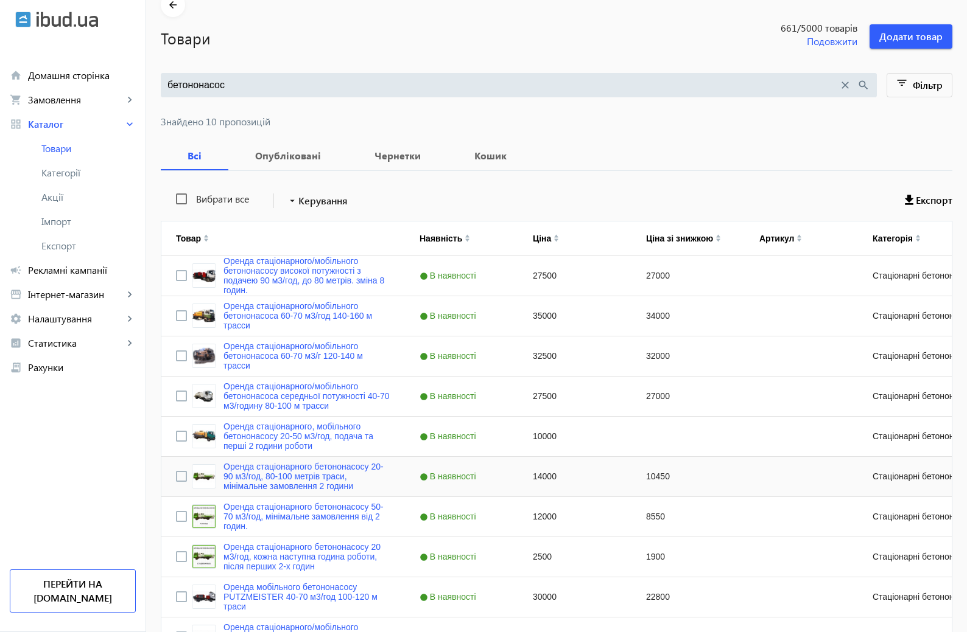
click at [675, 480] on div "10450" at bounding box center [687, 477] width 113 height 40
type input "13500"
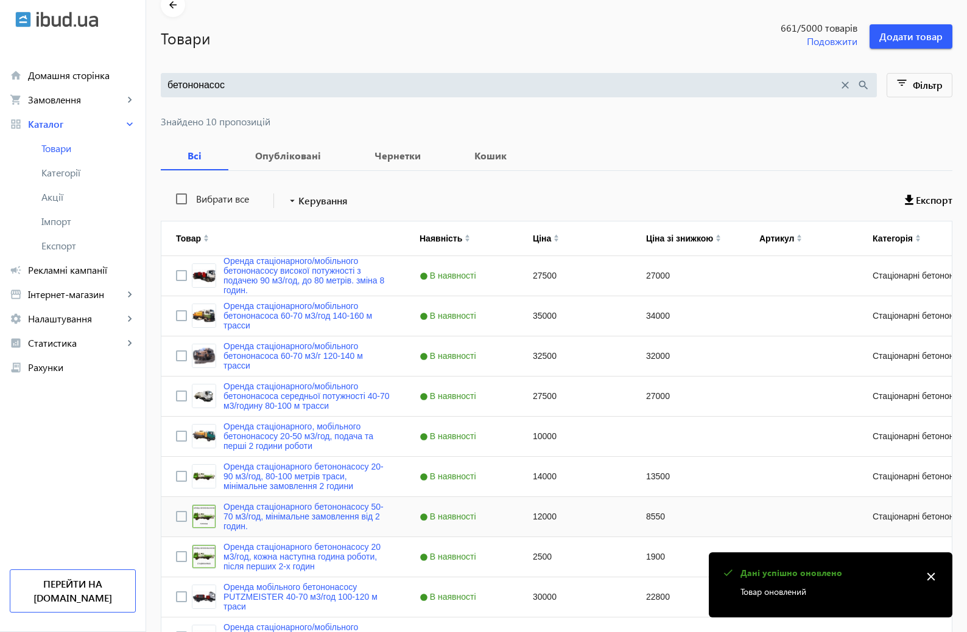
click at [665, 525] on div "8550" at bounding box center [687, 517] width 113 height 40
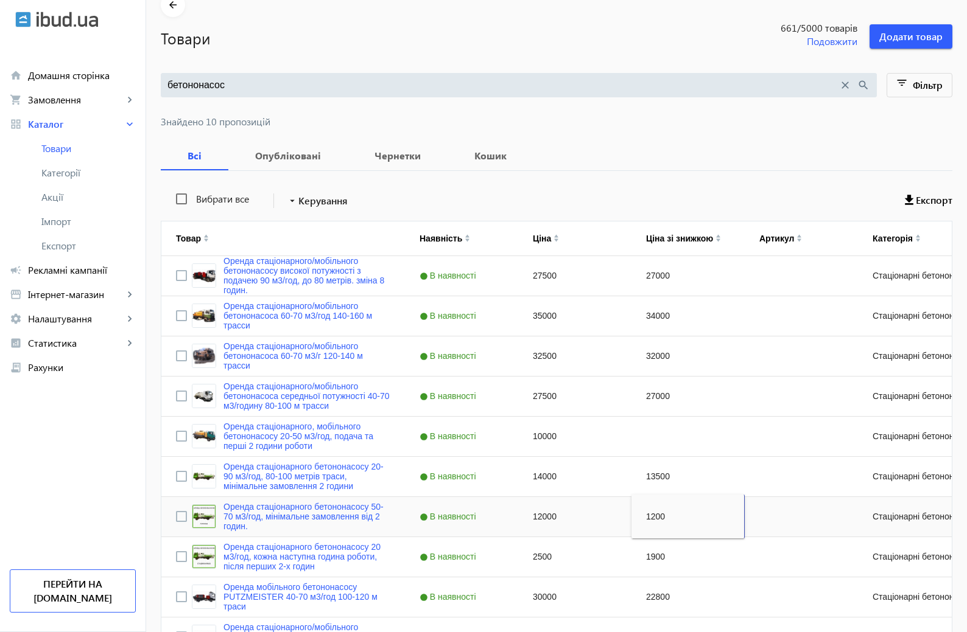
type input "12000"
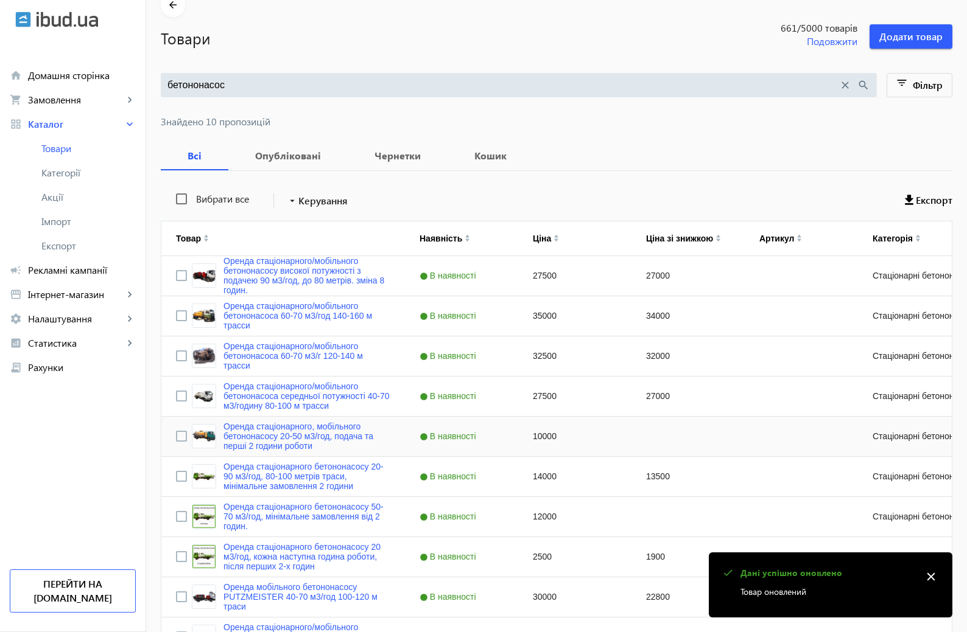
click at [671, 442] on div "Press SPACE to select this row." at bounding box center [687, 437] width 113 height 40
type input "10000"
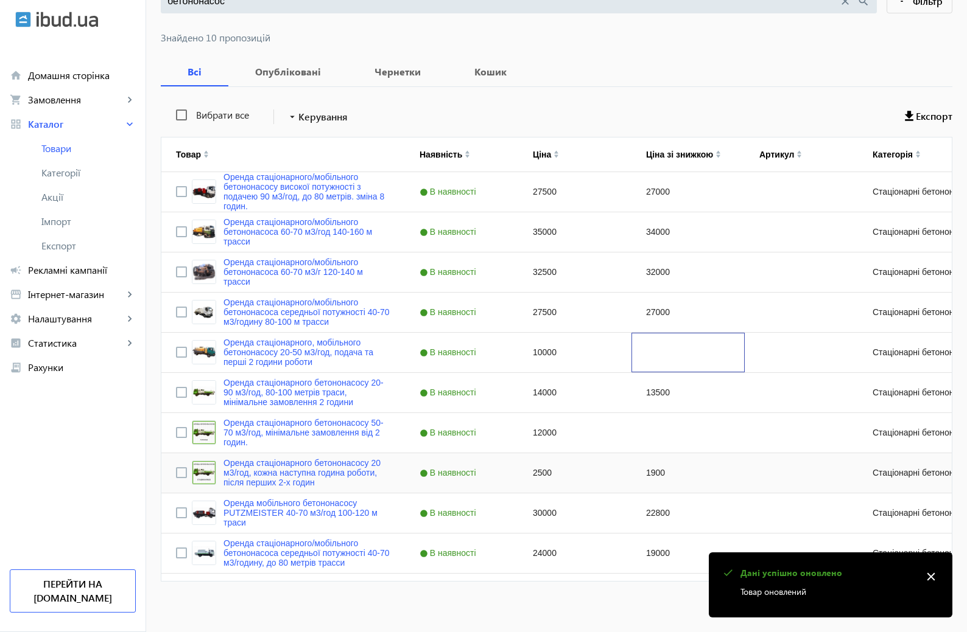
scroll to position [150, 0]
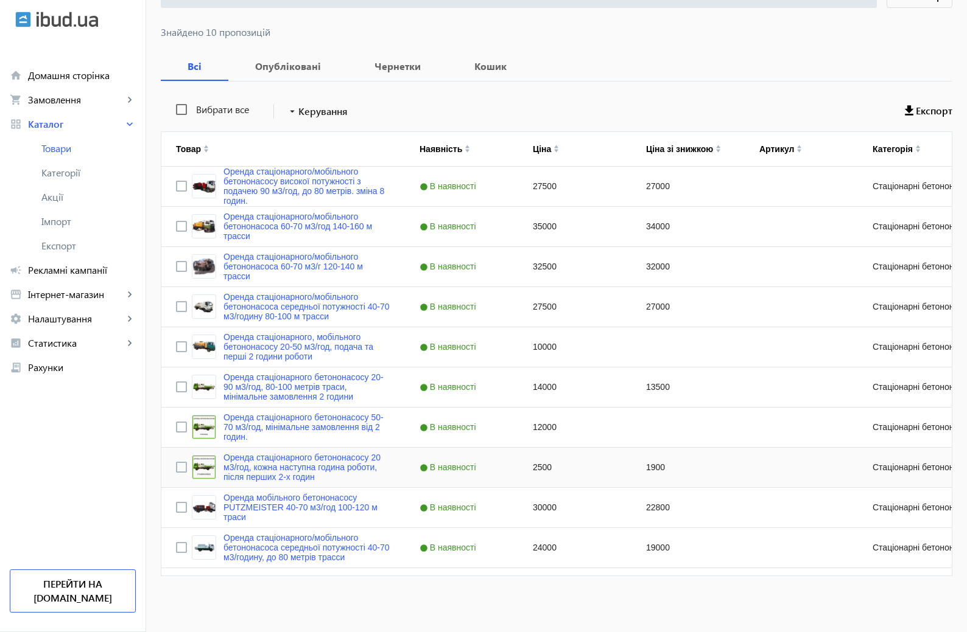
click at [696, 465] on div "1900" at bounding box center [687, 468] width 113 height 40
type input "2400"
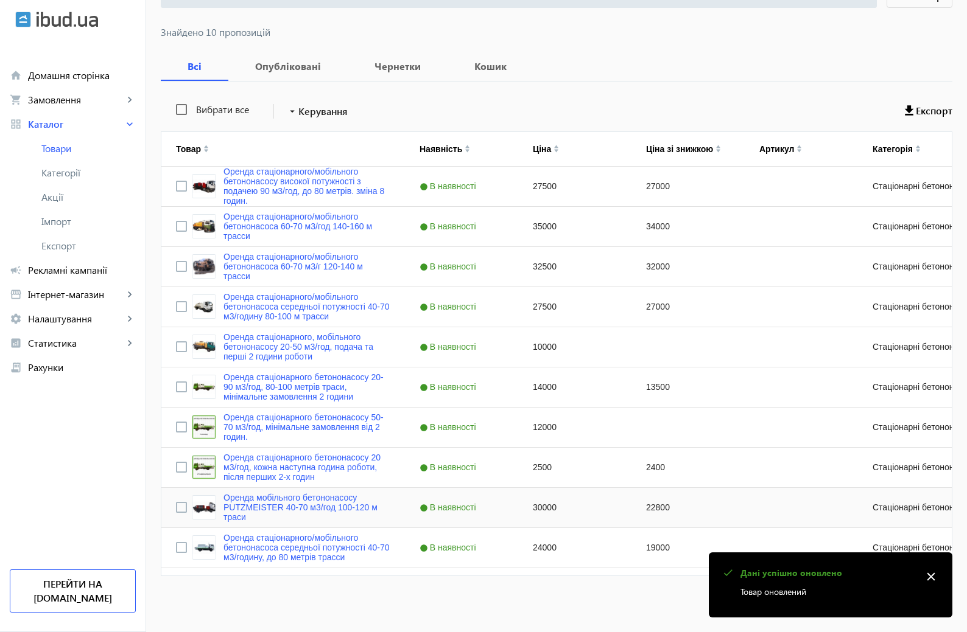
click at [662, 508] on div "22800" at bounding box center [687, 508] width 113 height 40
type input "29500"
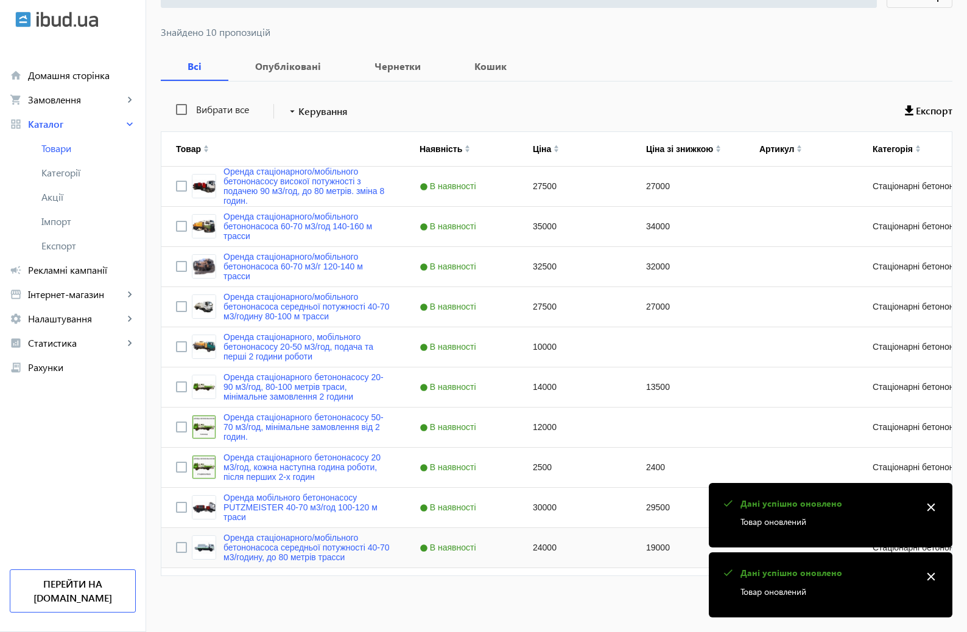
click at [671, 542] on div "19000" at bounding box center [687, 548] width 113 height 40
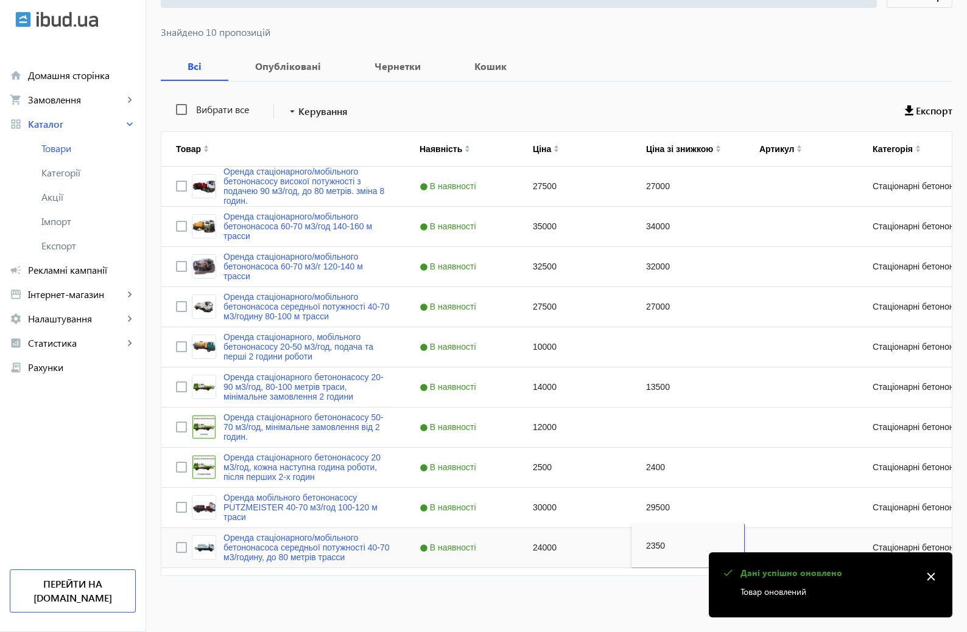
type input "23500"
click at [642, 364] on div "Press SPACE to select this row." at bounding box center [687, 347] width 113 height 40
type input "10000"
click at [676, 424] on div "Press SPACE to select this row." at bounding box center [687, 428] width 113 height 40
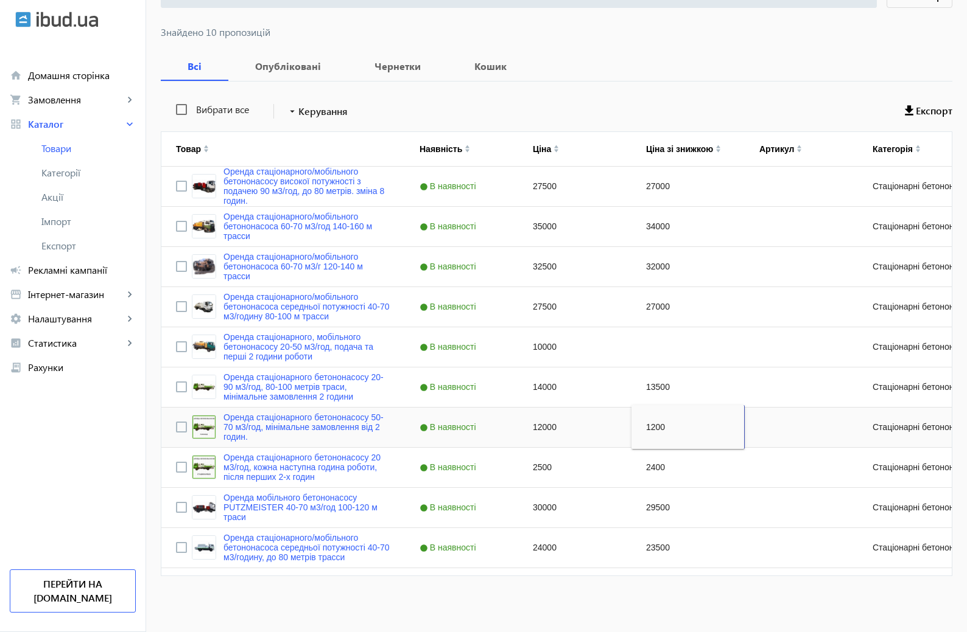
type input "12000"
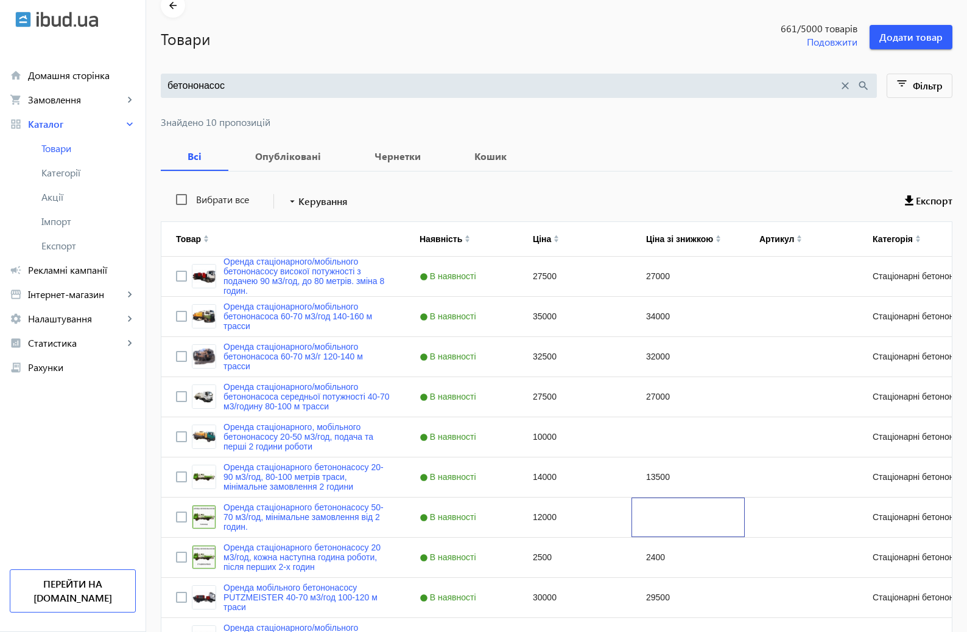
scroll to position [61, 0]
click at [167, 83] on input "бетононасос" at bounding box center [502, 85] width 671 height 13
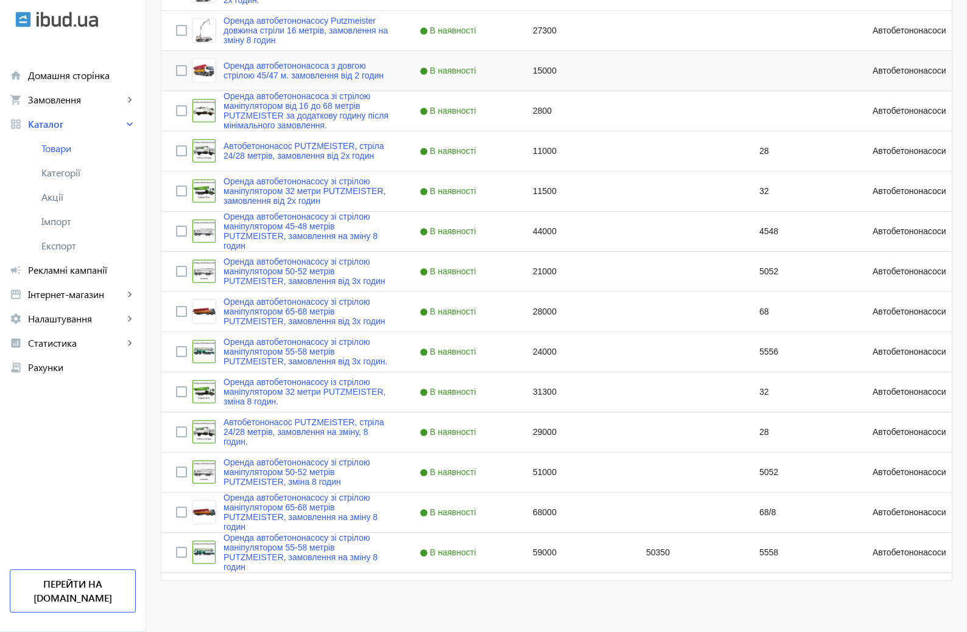
scroll to position [512, 0]
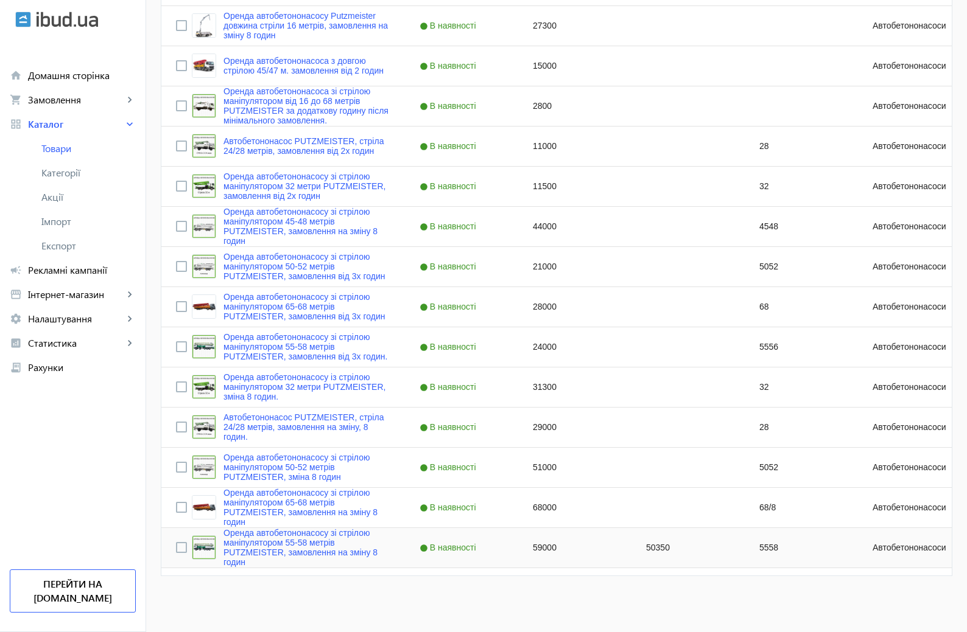
type input "автобетононасос"
click at [652, 548] on div "50350" at bounding box center [687, 548] width 113 height 40
click at [665, 549] on div "50350" at bounding box center [687, 548] width 113 height 40
type input "59000"
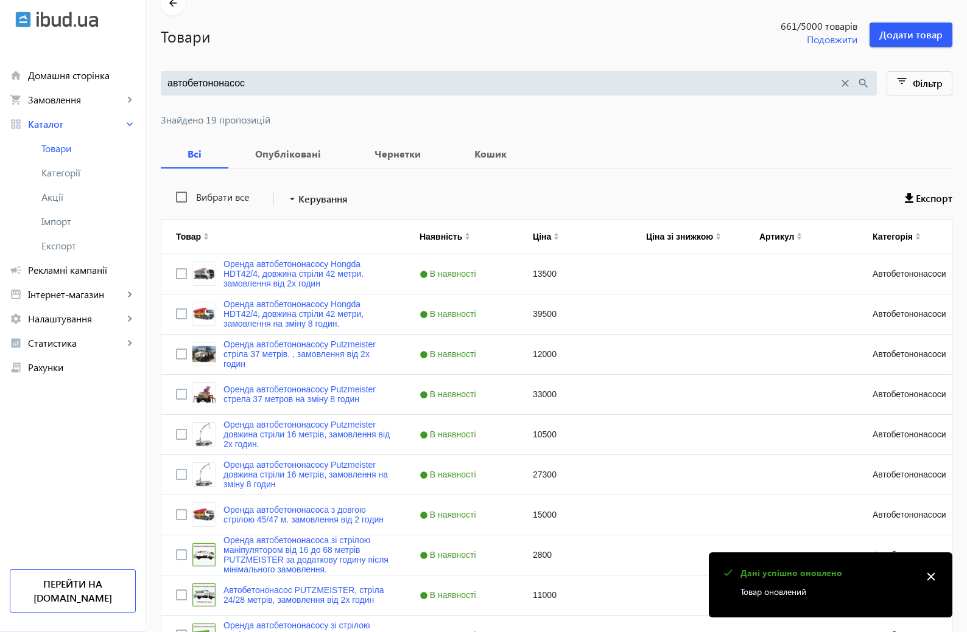
scroll to position [0, 0]
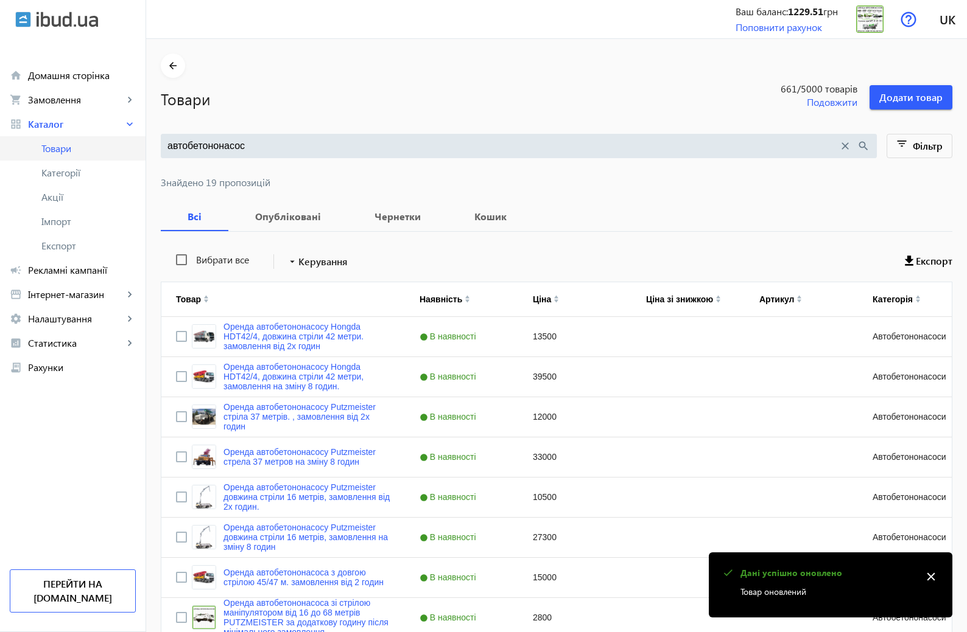
drag, startPoint x: 178, startPoint y: 145, endPoint x: 144, endPoint y: 145, distance: 34.1
click at [144, 145] on div "arrow_back home Домашня сторінка shopping_cart Замовлення keyboard_arrow_right …" at bounding box center [483, 572] width 967 height 1144
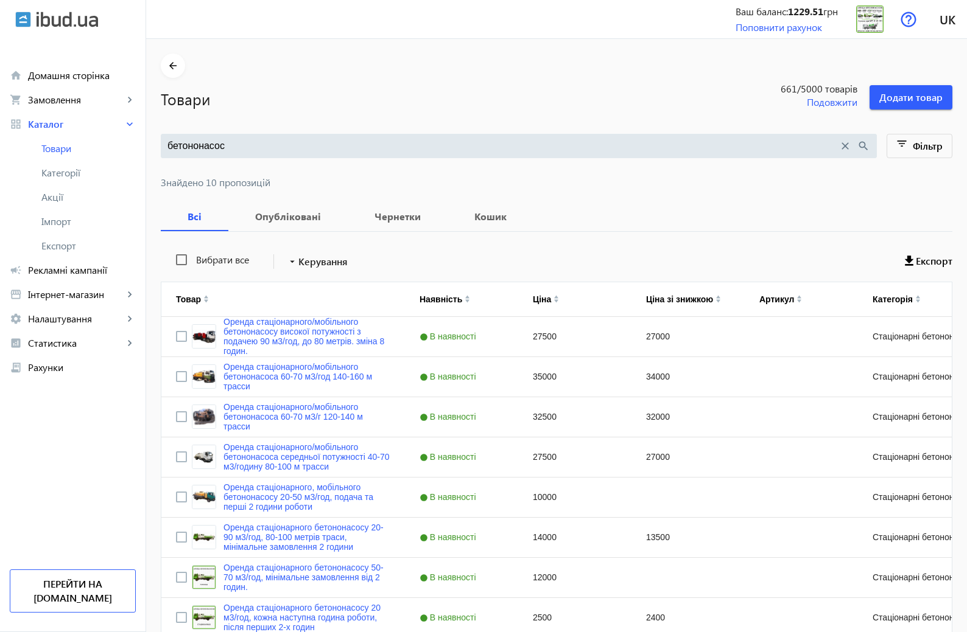
type input "бетононасос"
click at [49, 194] on span "Акції" at bounding box center [88, 197] width 94 height 12
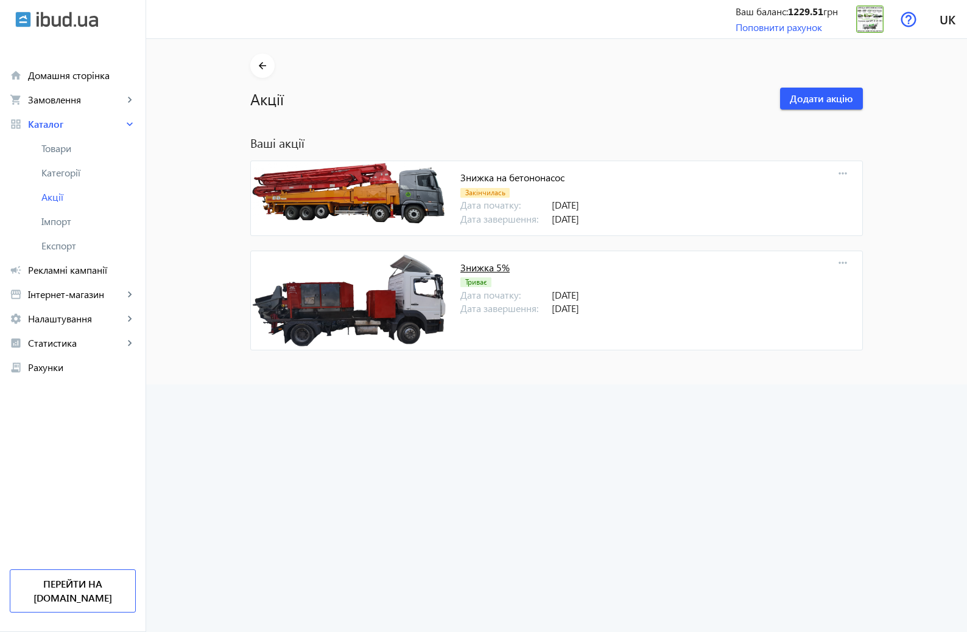
click at [485, 270] on link "Знижка 5%" at bounding box center [484, 267] width 49 height 13
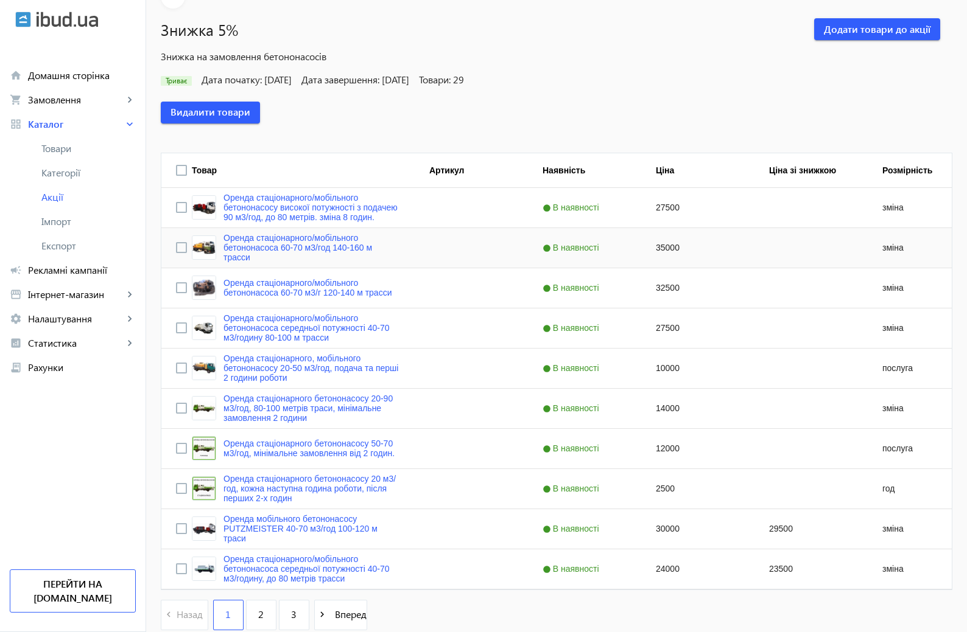
scroll to position [136, 0]
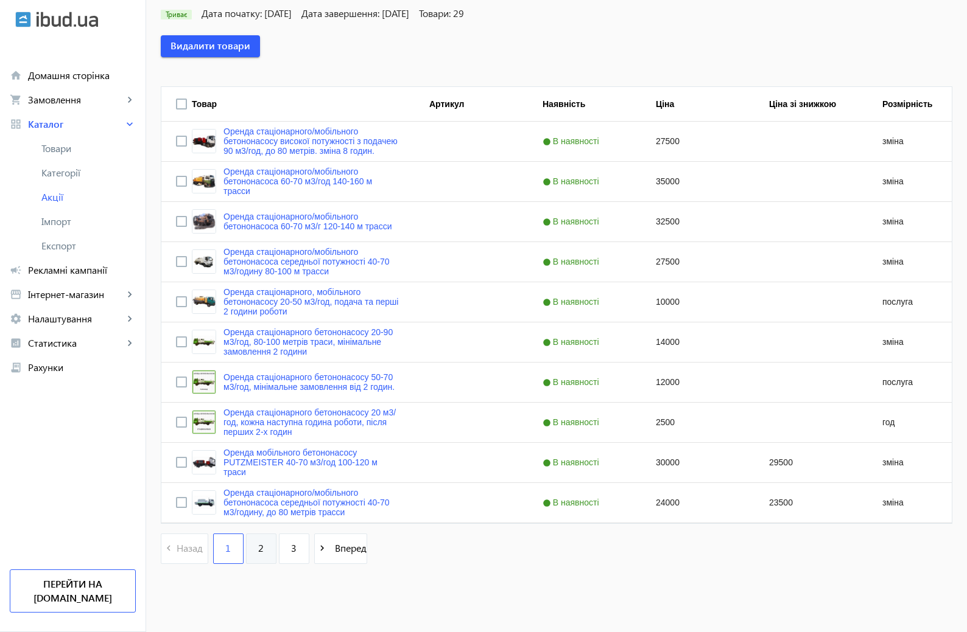
click at [257, 550] on link "2" at bounding box center [261, 549] width 30 height 30
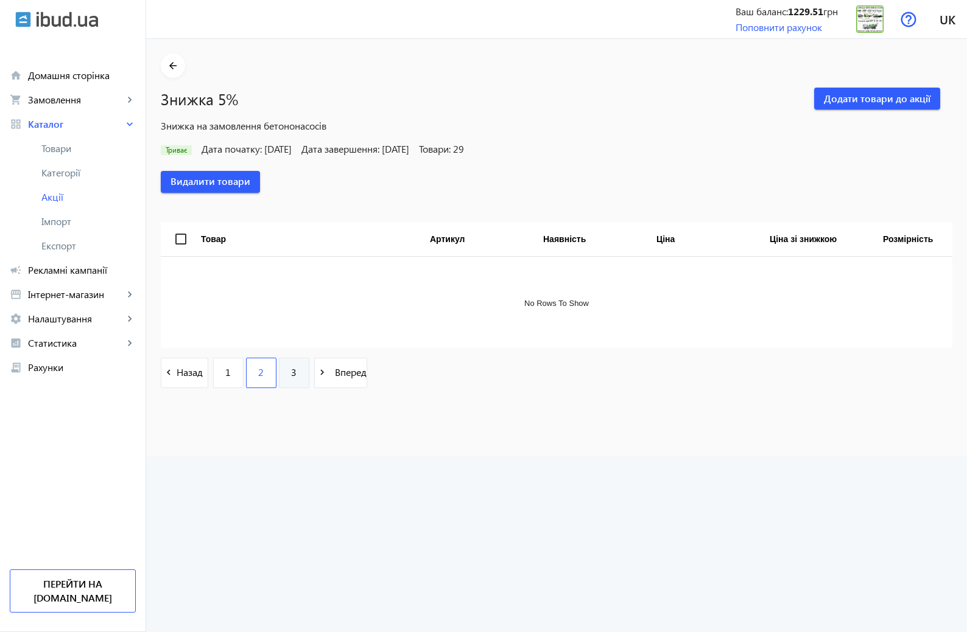
click at [291, 375] on span "3" at bounding box center [293, 372] width 5 height 13
click at [226, 378] on link "1" at bounding box center [228, 373] width 30 height 30
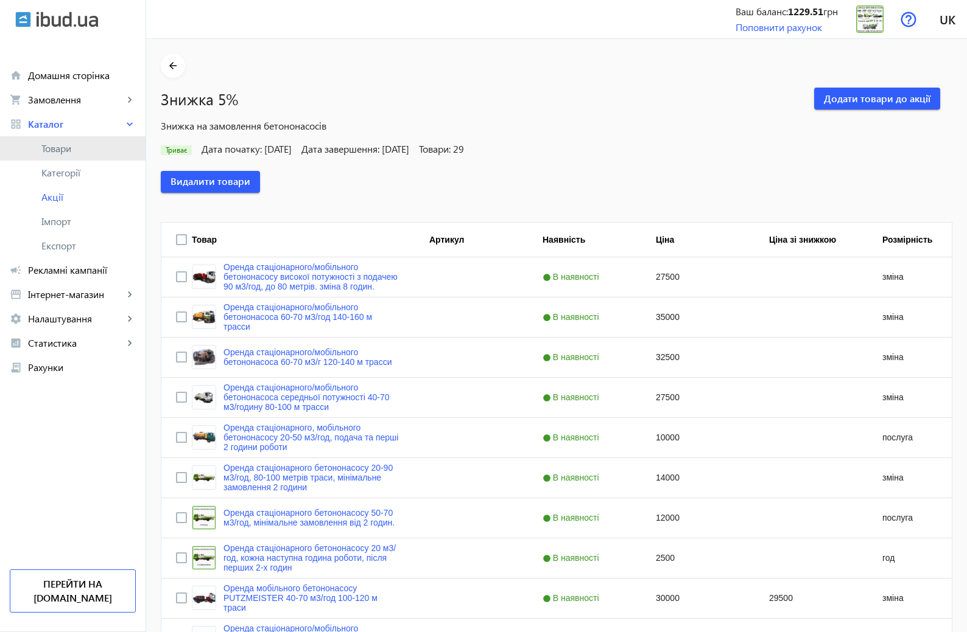
click at [57, 155] on link "Товари" at bounding box center [72, 148] width 145 height 24
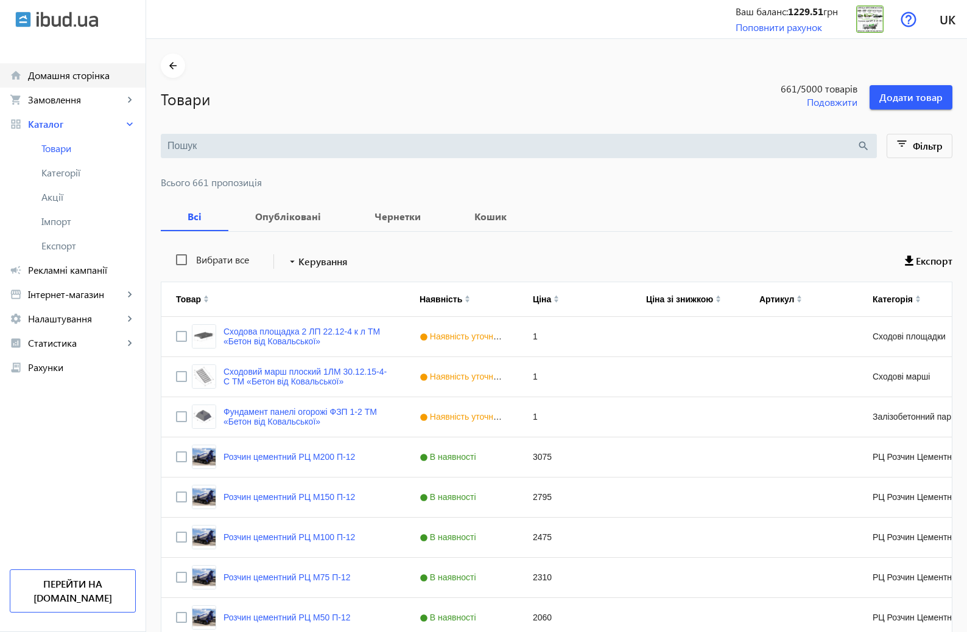
click at [71, 80] on span "Домашня сторінка" at bounding box center [82, 75] width 108 height 12
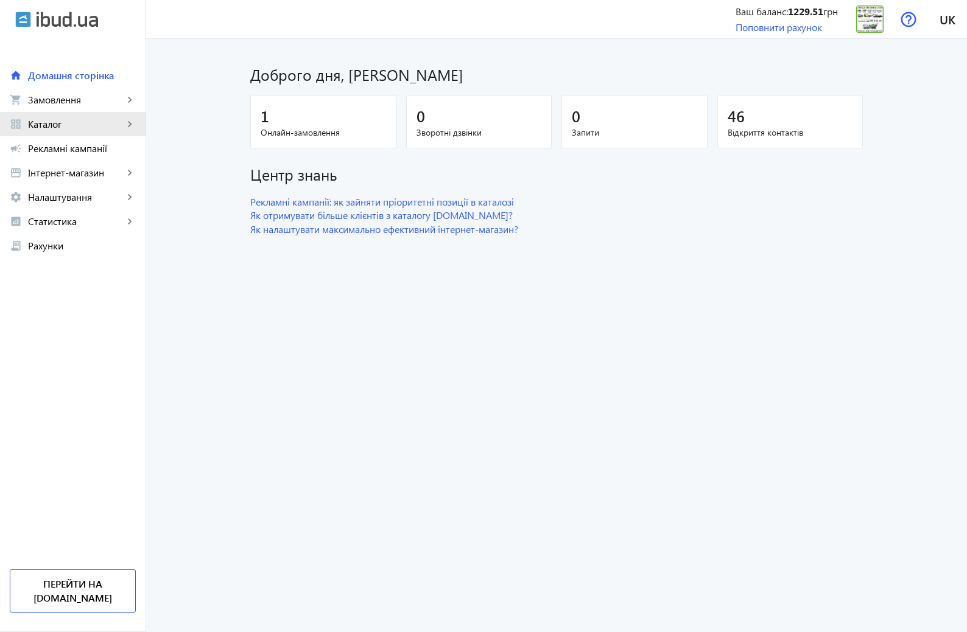
click at [59, 128] on span "Каталог" at bounding box center [76, 124] width 96 height 12
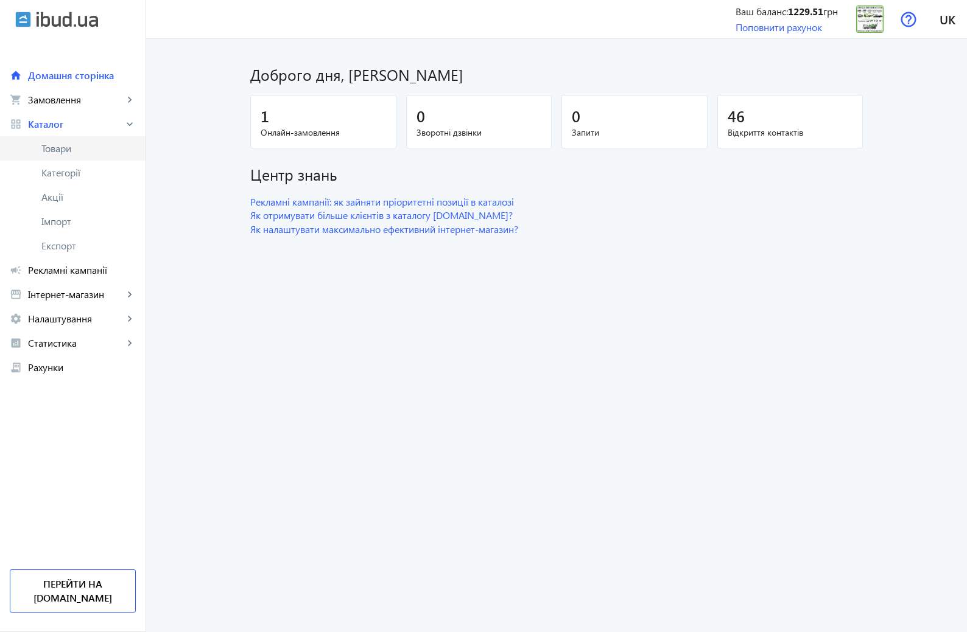
click at [58, 154] on span "Товари" at bounding box center [88, 148] width 94 height 12
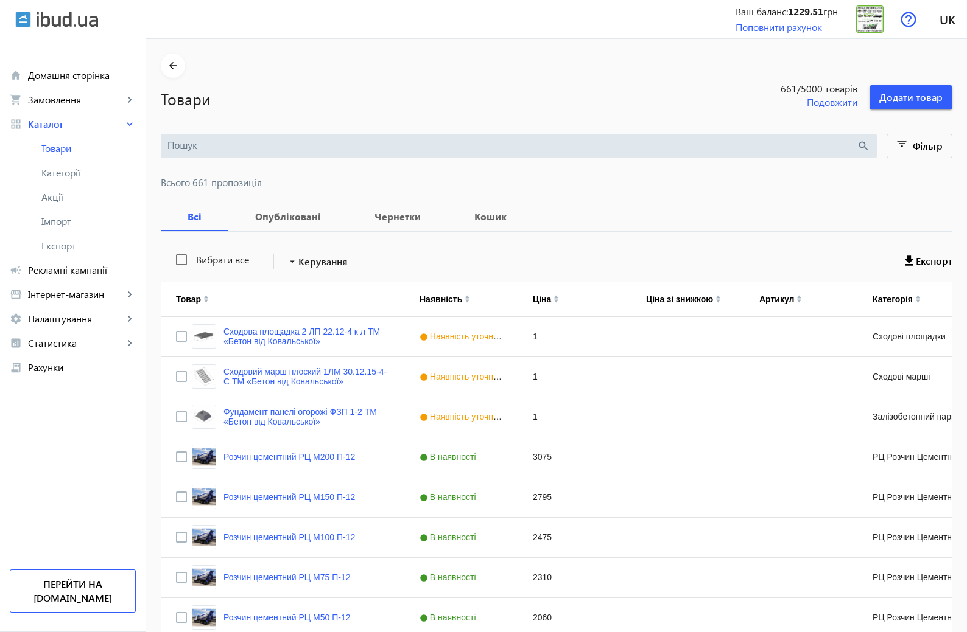
click at [191, 144] on input "search" at bounding box center [511, 145] width 689 height 13
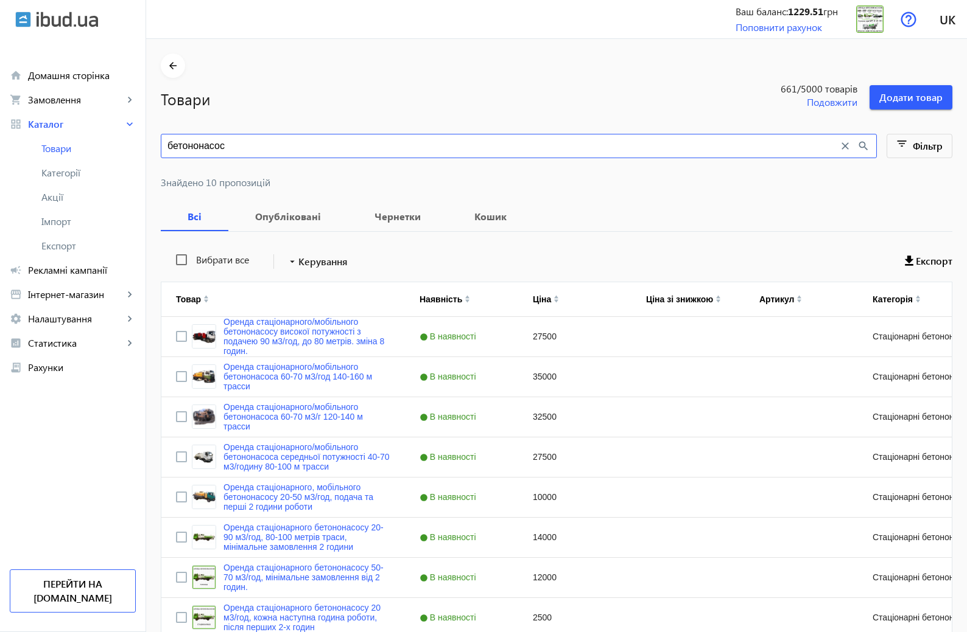
click at [167, 139] on input "бетононасос" at bounding box center [502, 145] width 671 height 13
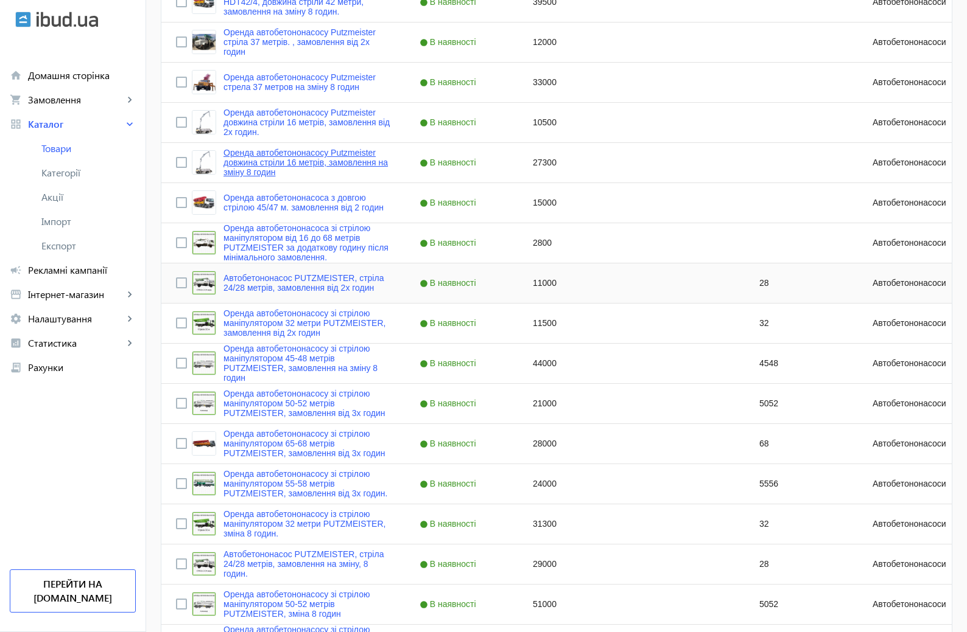
scroll to position [147, 0]
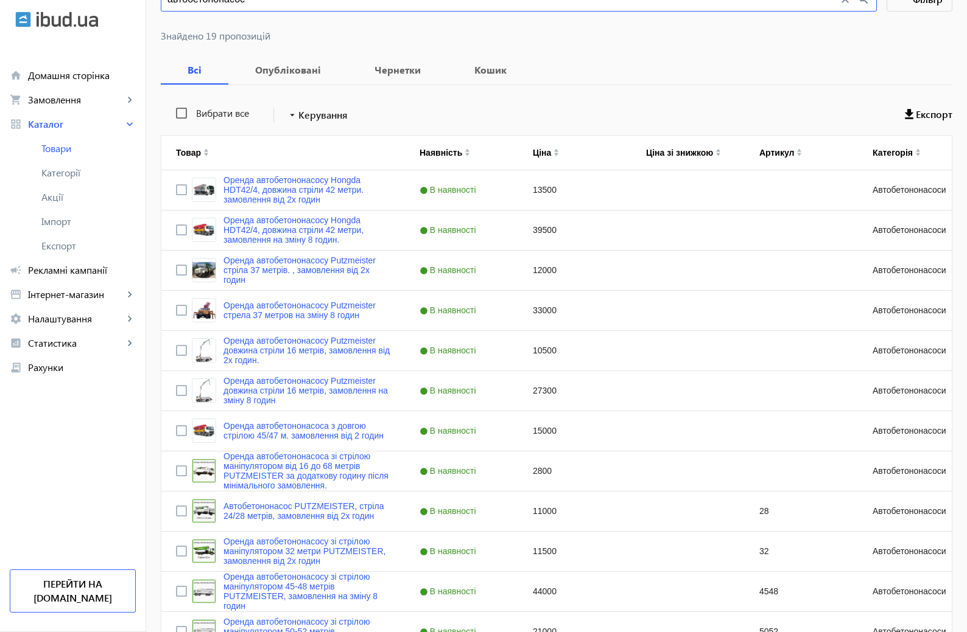
type input "автобетононасос"
